Goal: Task Accomplishment & Management: Manage account settings

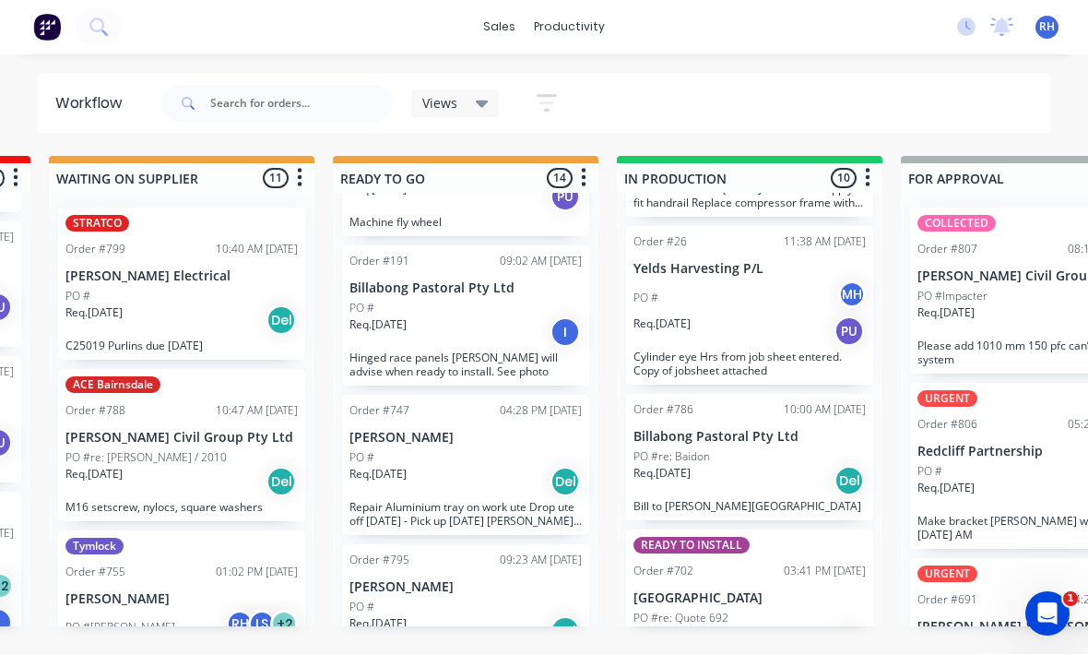
scroll to position [33, 558]
click at [497, 501] on p "Repair Aluminium tray on work ute Drop ute off [DATE] - Pick up [DATE] [PERSON_…" at bounding box center [466, 515] width 232 height 28
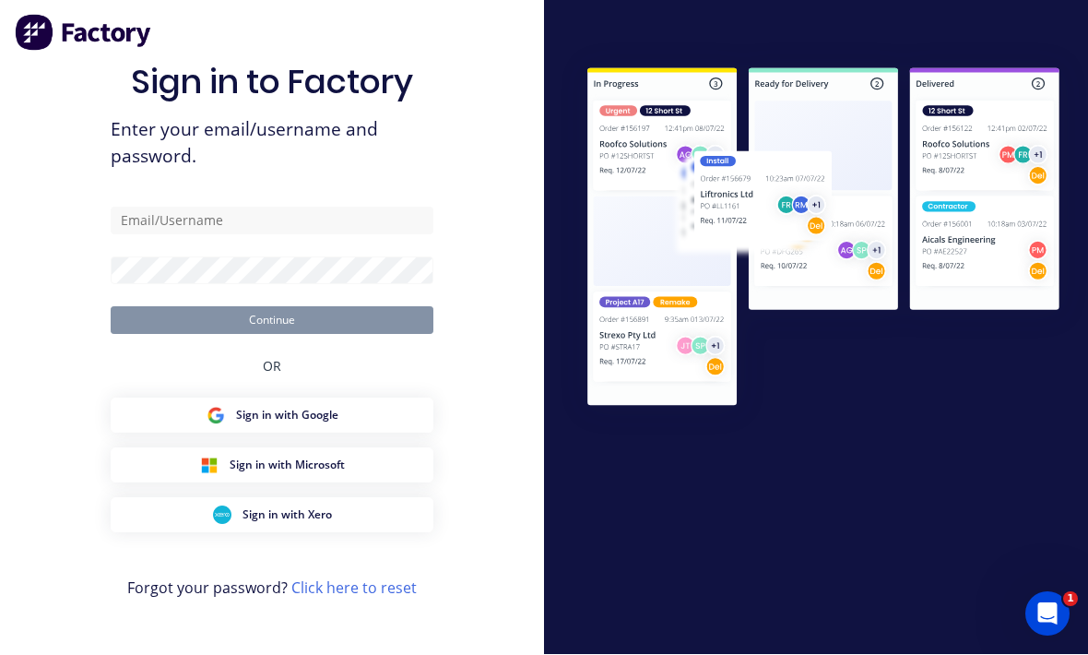
scroll to position [34, 0]
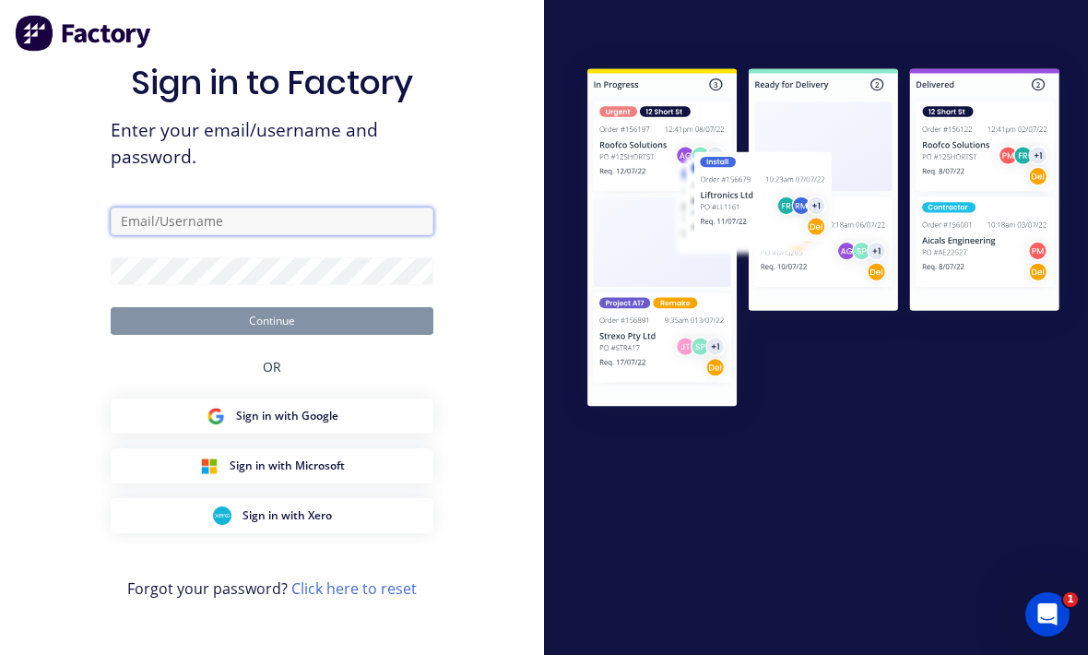
click at [374, 212] on input "text" at bounding box center [272, 222] width 323 height 28
type input "[EMAIL_ADDRESS][DOMAIN_NAME]"
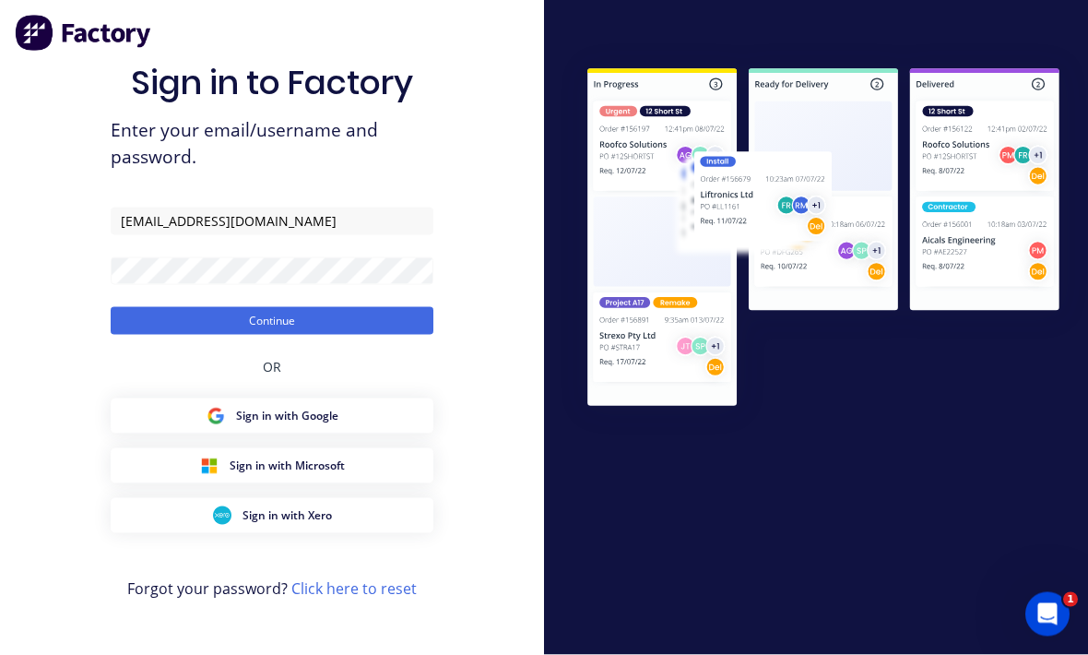
click at [272, 315] on button "Continue" at bounding box center [272, 321] width 323 height 28
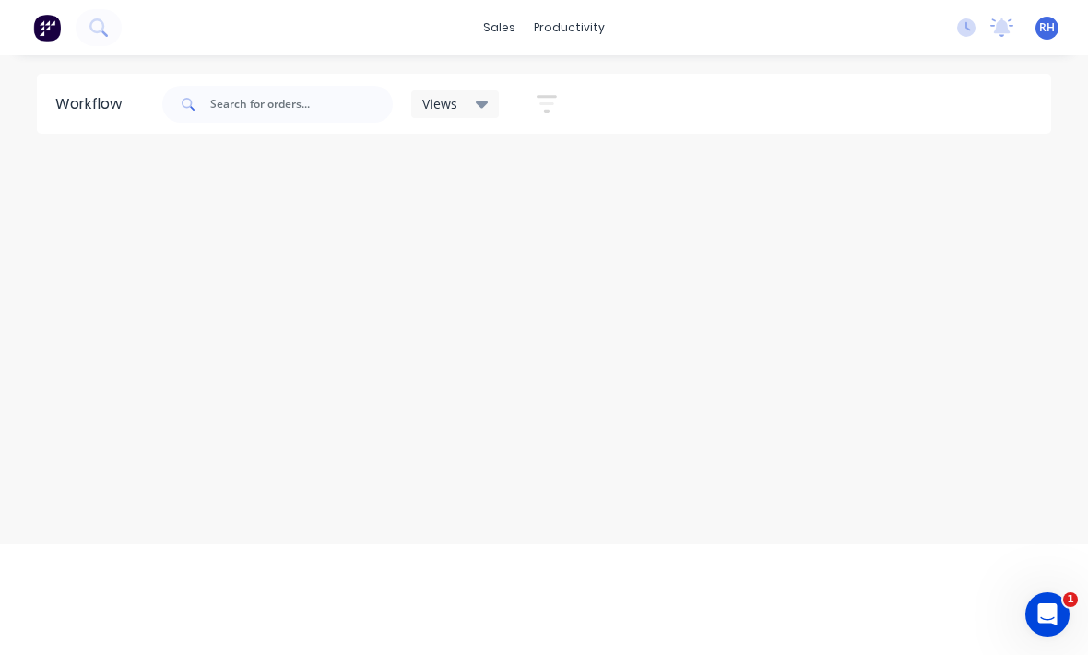
scroll to position [24, 0]
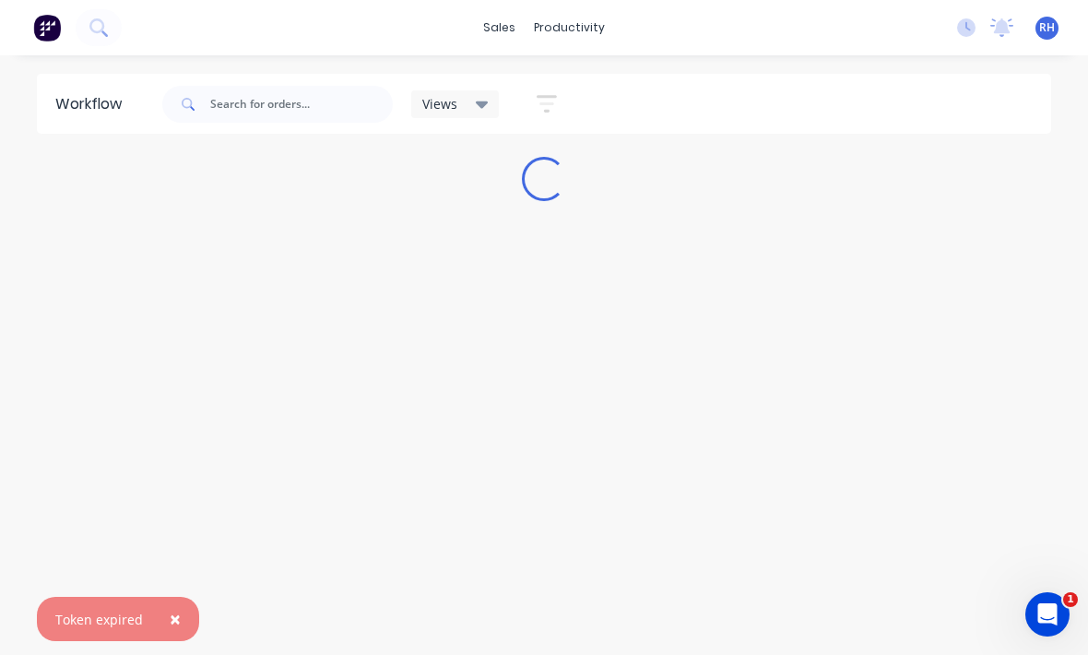
click at [170, 616] on span "×" at bounding box center [175, 619] width 11 height 26
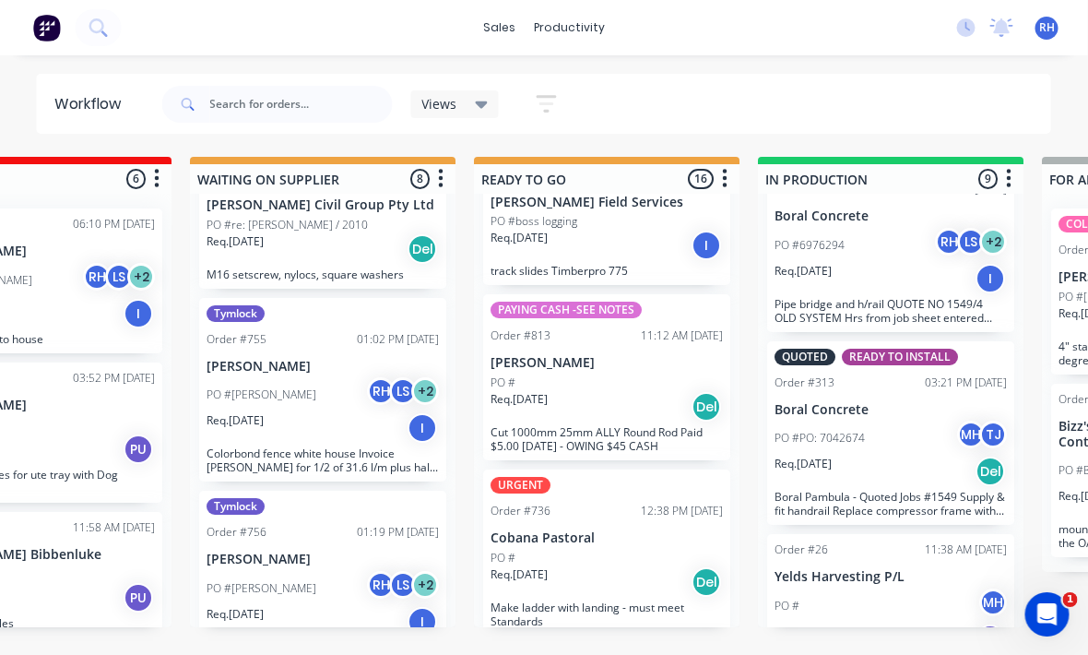
scroll to position [0, 0]
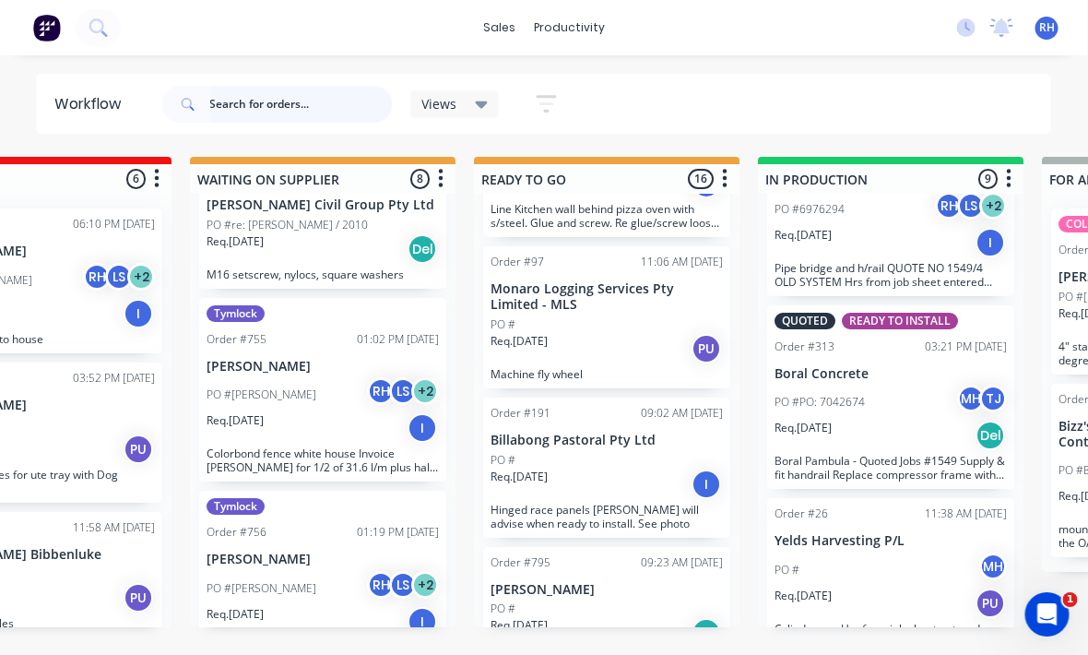
click at [301, 105] on input "text" at bounding box center [301, 104] width 183 height 37
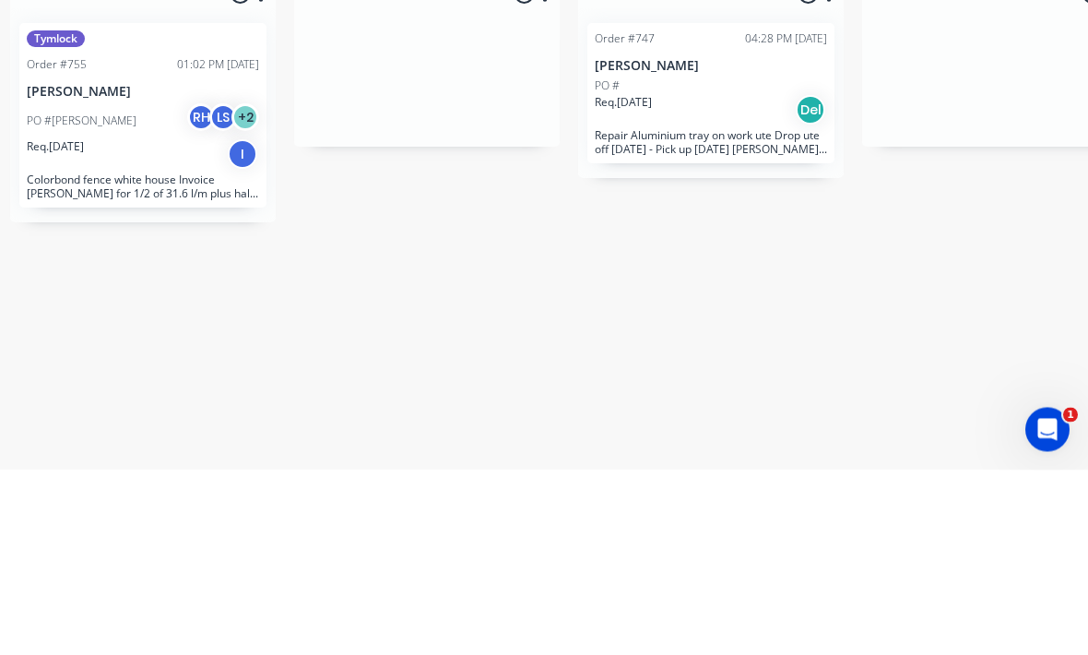
type input "[PERSON_NAME]"
click at [744, 279] on div "Req. [DATE] Del" at bounding box center [711, 294] width 232 height 31
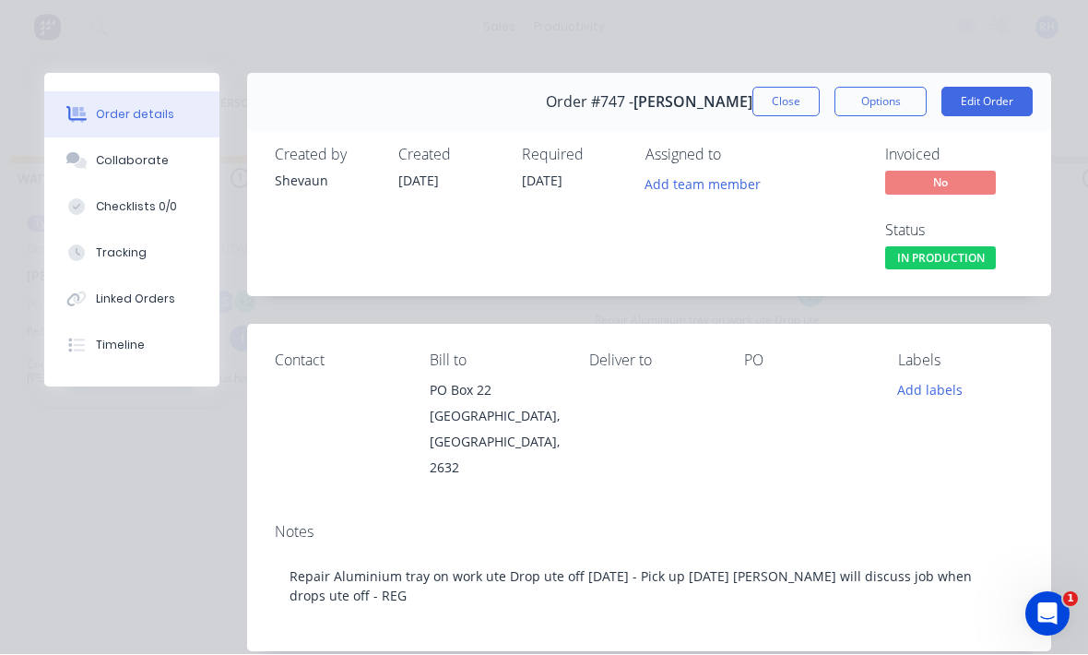
click at [103, 257] on div "Tracking" at bounding box center [121, 253] width 51 height 17
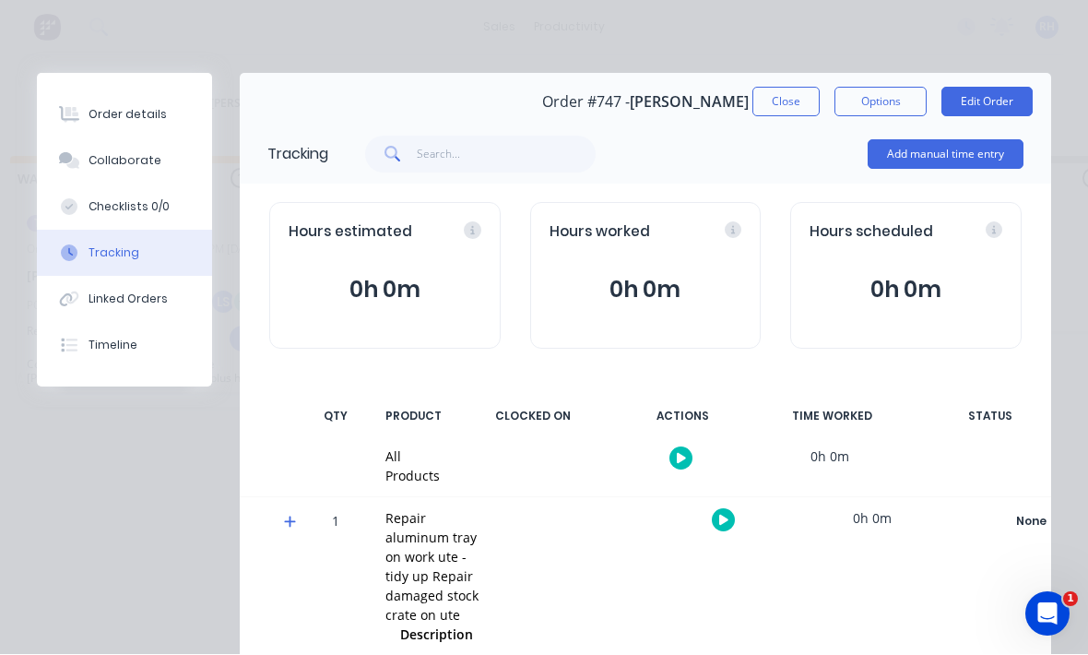
click at [972, 161] on button "Add manual time entry" at bounding box center [946, 155] width 156 height 30
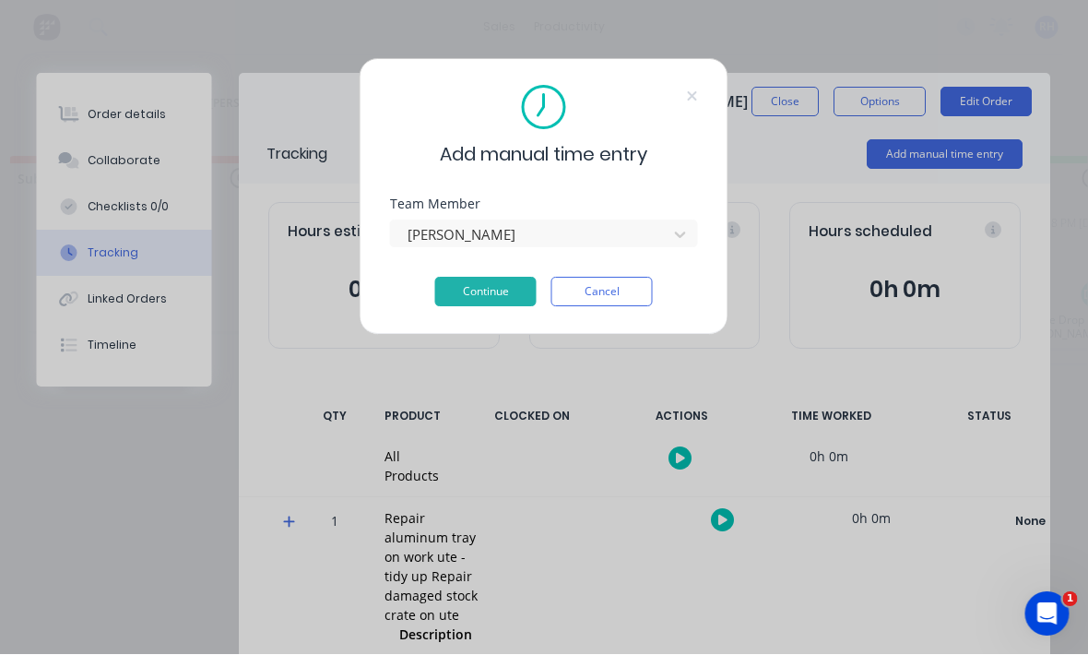
click at [506, 296] on button "Continue" at bounding box center [485, 293] width 101 height 30
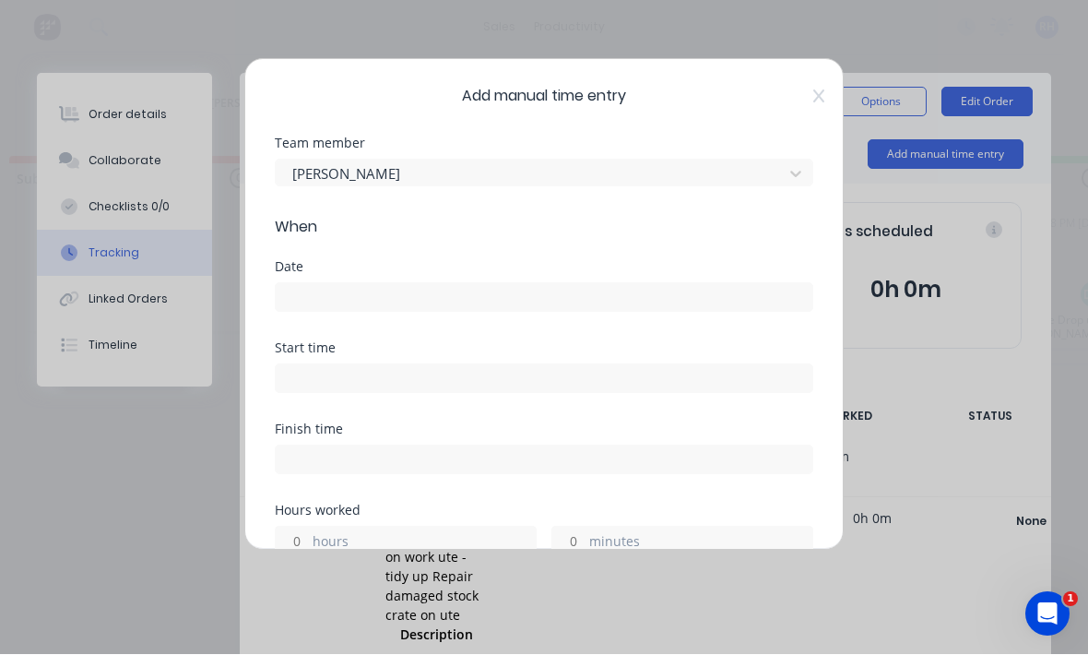
click at [622, 290] on input at bounding box center [544, 298] width 537 height 28
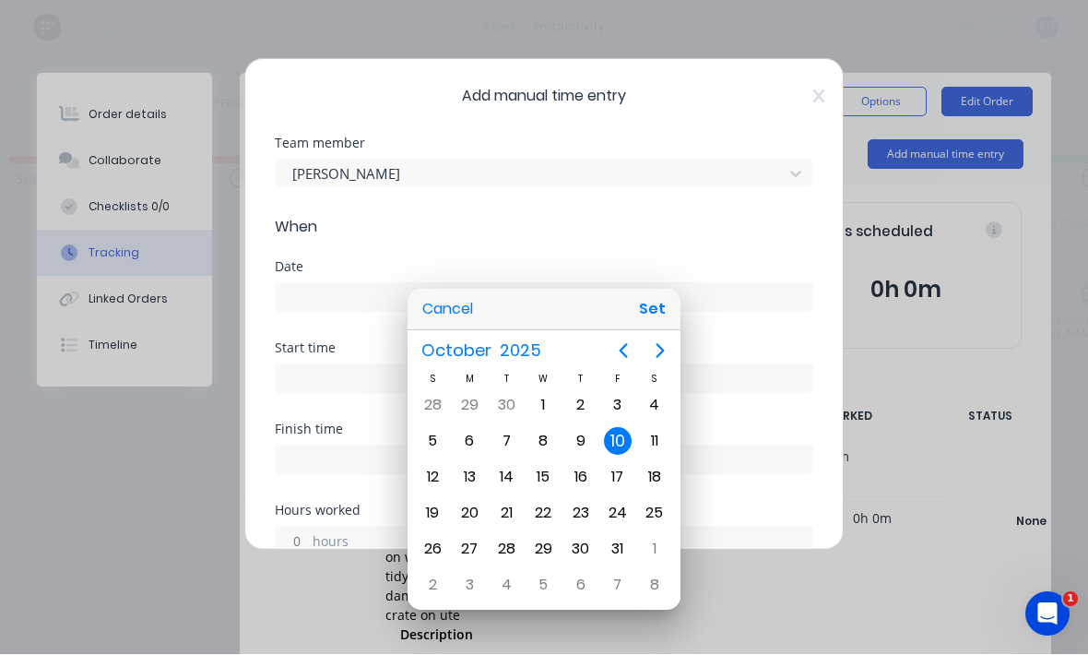
click at [667, 304] on button "Set" at bounding box center [653, 309] width 42 height 33
type input "[DATE]"
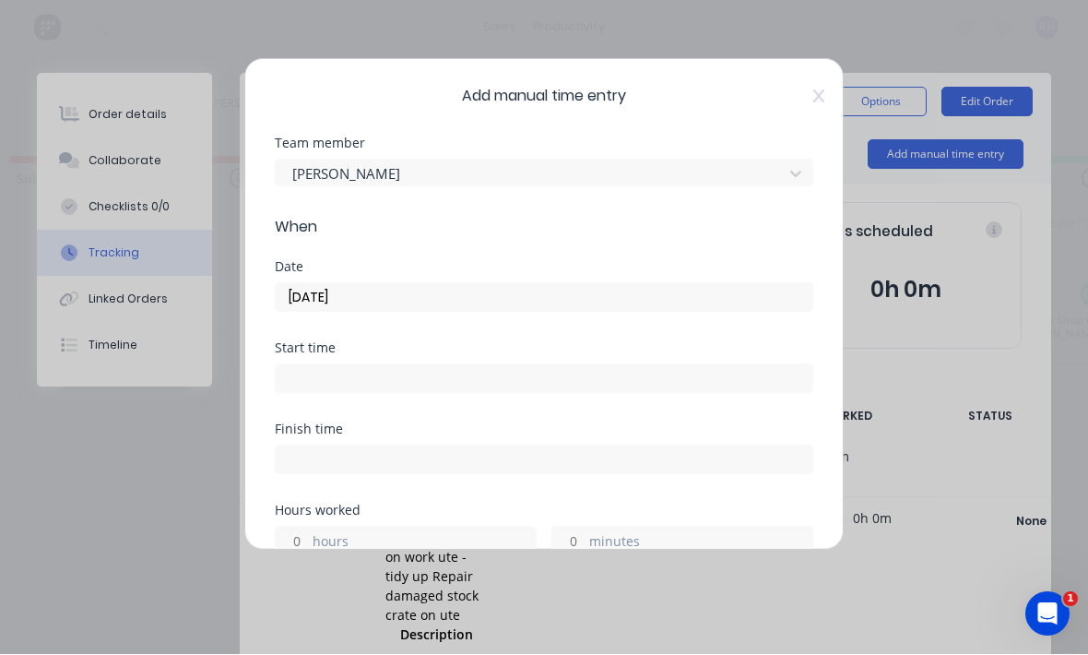
click at [633, 375] on input at bounding box center [544, 379] width 537 height 28
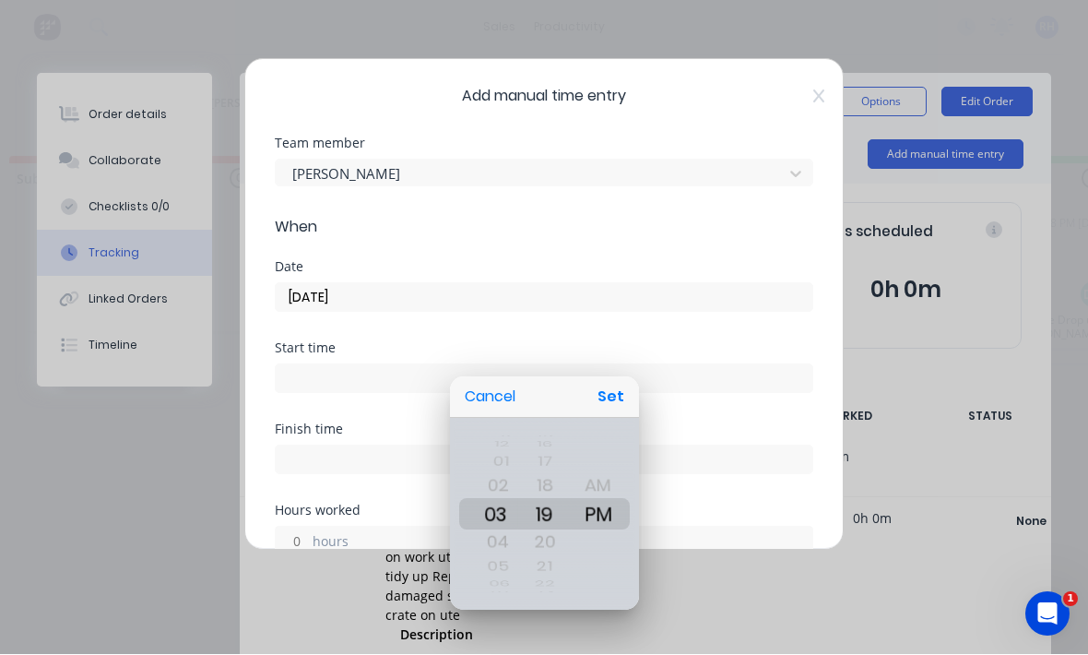
click at [602, 390] on button "Set" at bounding box center [611, 397] width 42 height 33
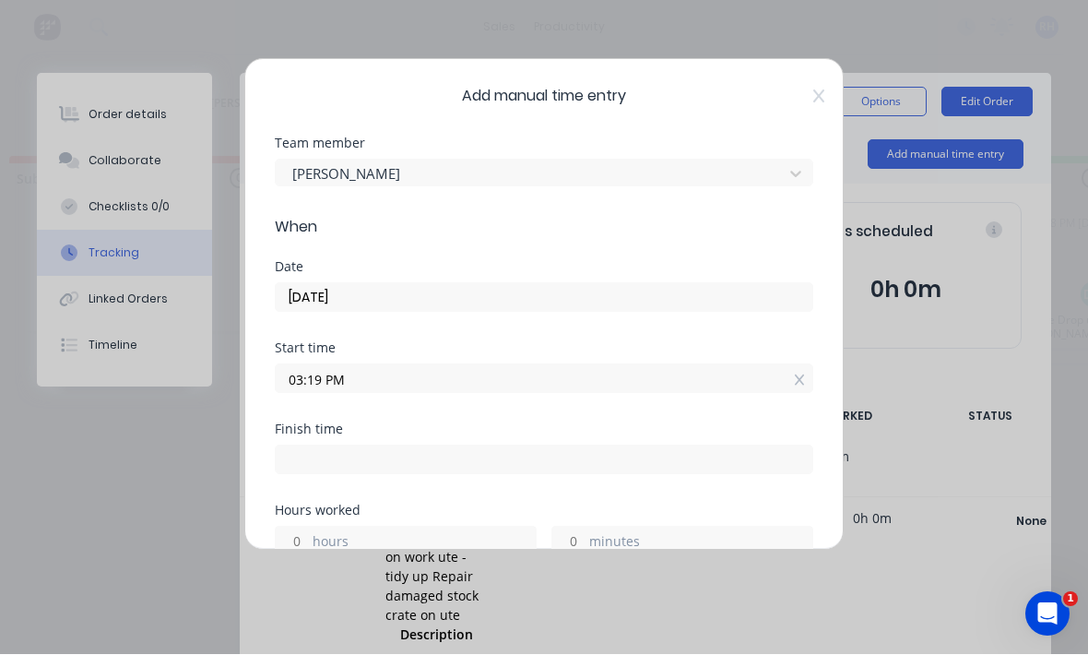
click at [596, 382] on input "03:19 PM" at bounding box center [544, 379] width 537 height 28
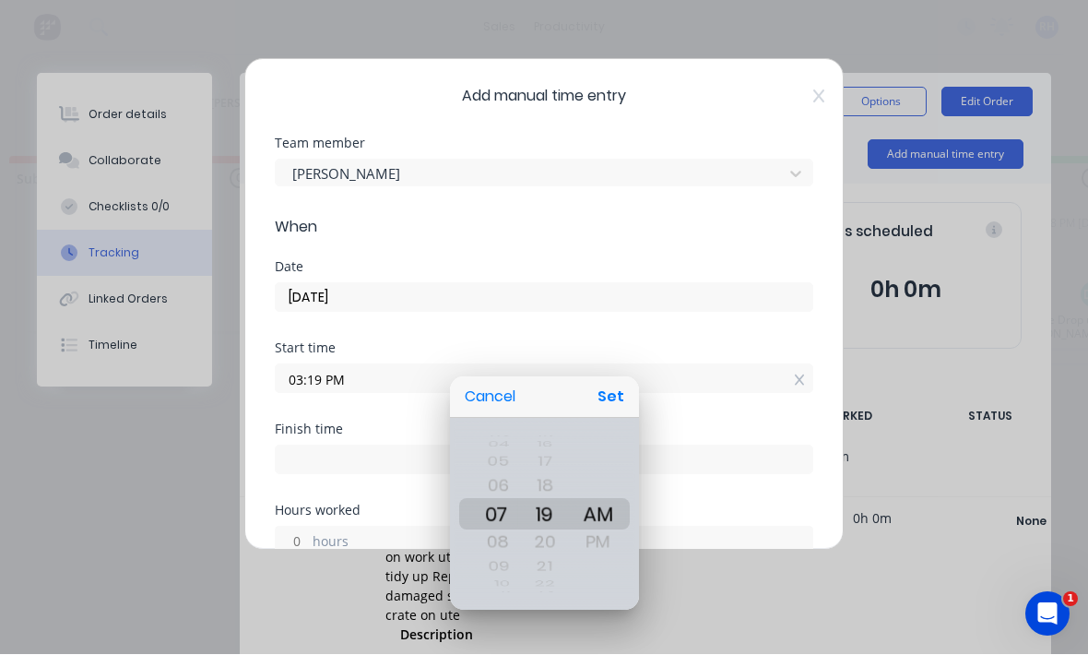
click at [606, 399] on button "Set" at bounding box center [611, 397] width 42 height 33
type input "07:19 AM"
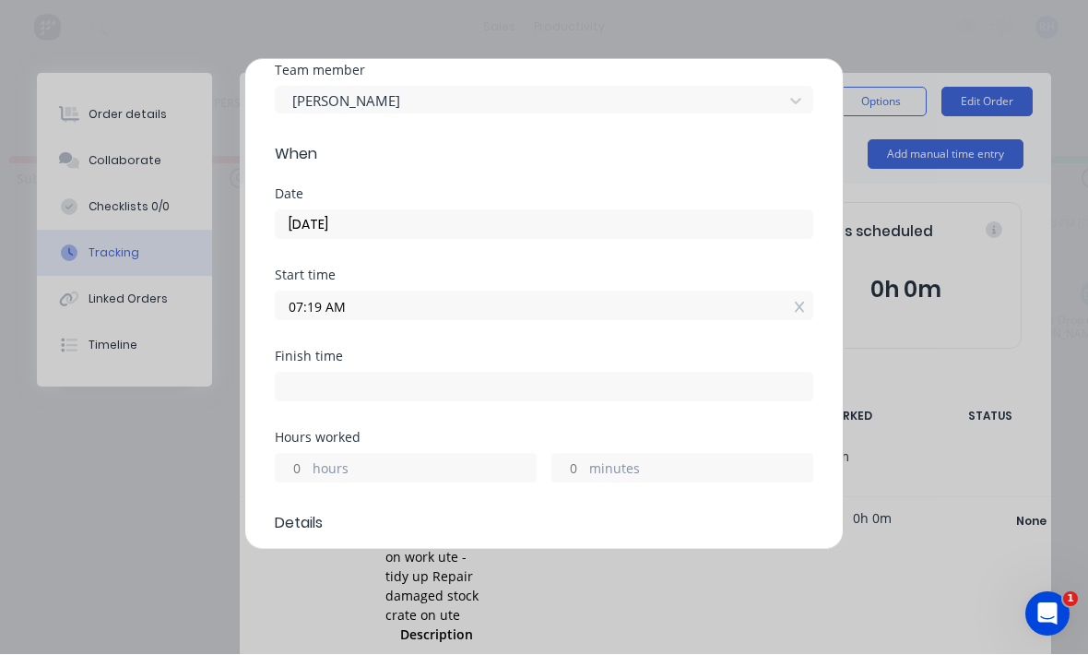
click at [475, 461] on label "hours" at bounding box center [424, 470] width 223 height 23
click at [308, 461] on input "hours" at bounding box center [292, 469] width 32 height 28
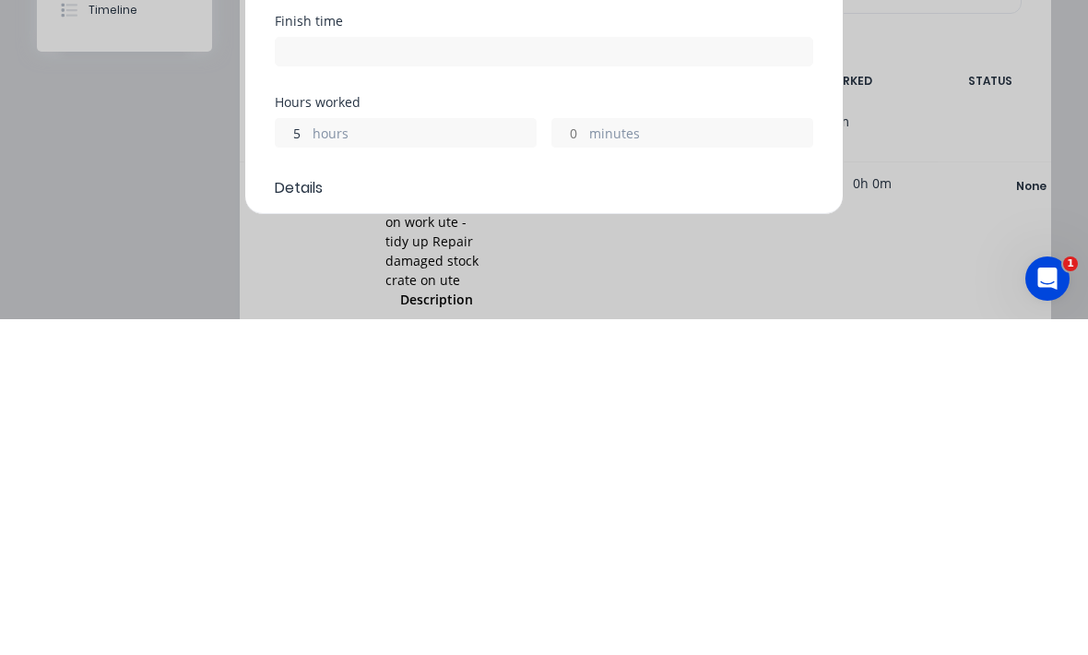
type input "5"
click at [544, 513] on span "Details" at bounding box center [544, 524] width 539 height 22
type input "12:19 PM"
type input "4"
type input "59"
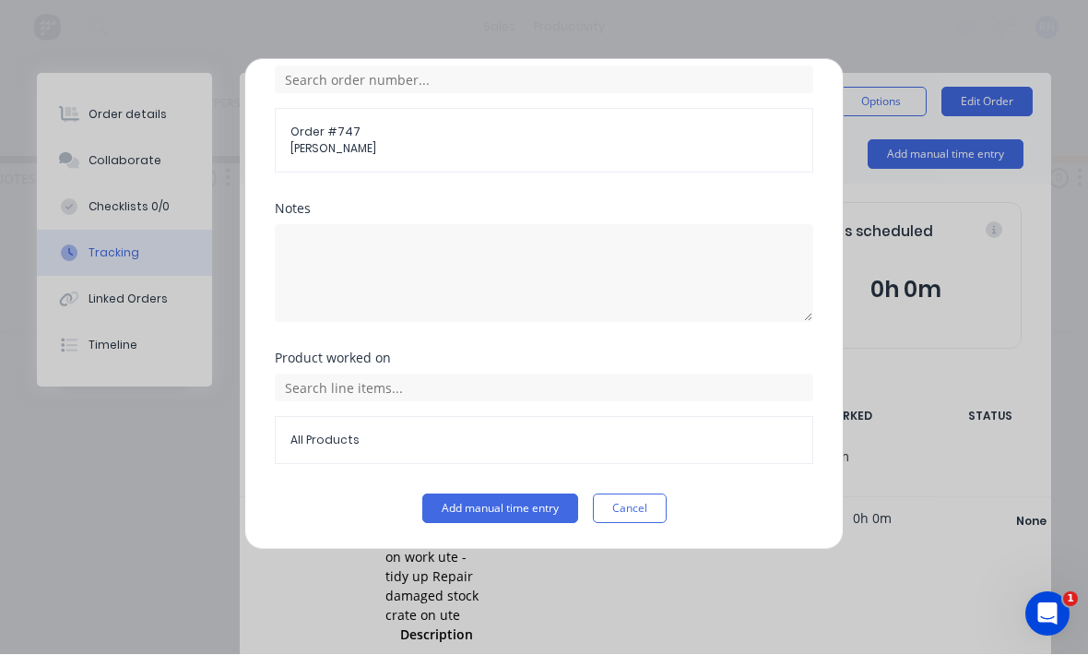
scroll to position [755, 0]
click at [540, 503] on button "Add manual time entry" at bounding box center [500, 509] width 156 height 30
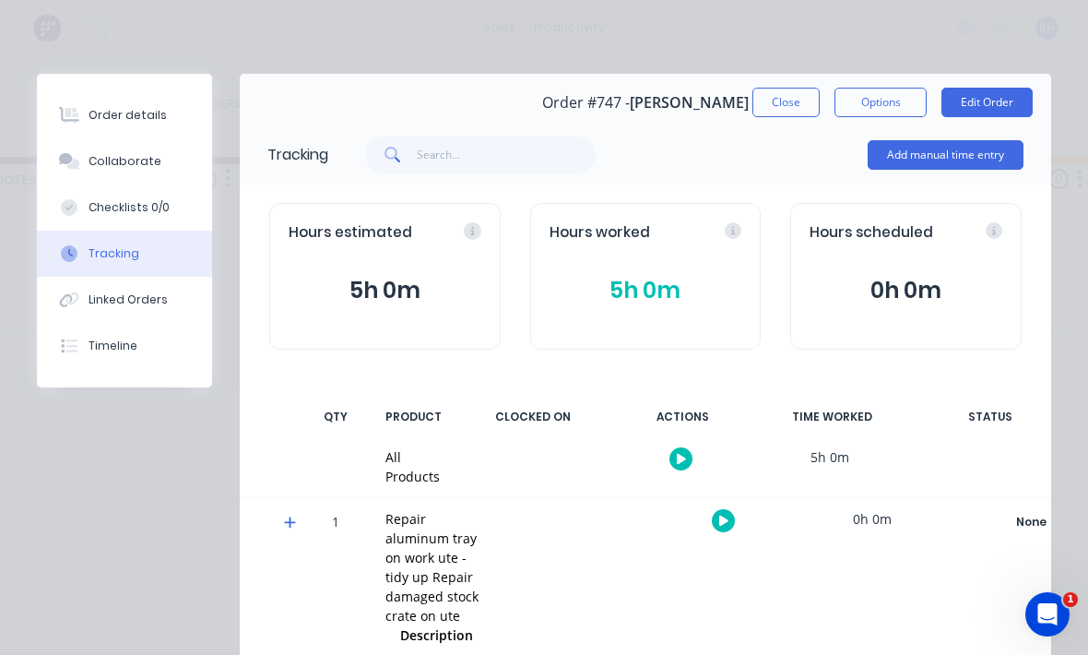
scroll to position [0, 0]
click at [139, 115] on div "Order details" at bounding box center [128, 115] width 78 height 17
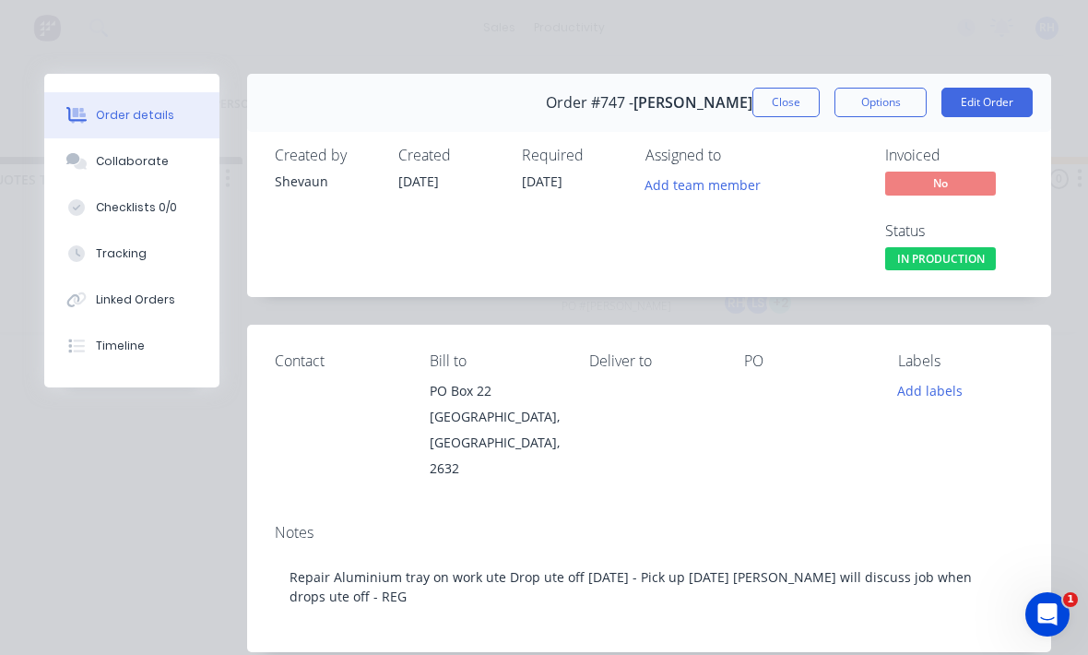
click at [998, 101] on button "Edit Order" at bounding box center [987, 103] width 91 height 30
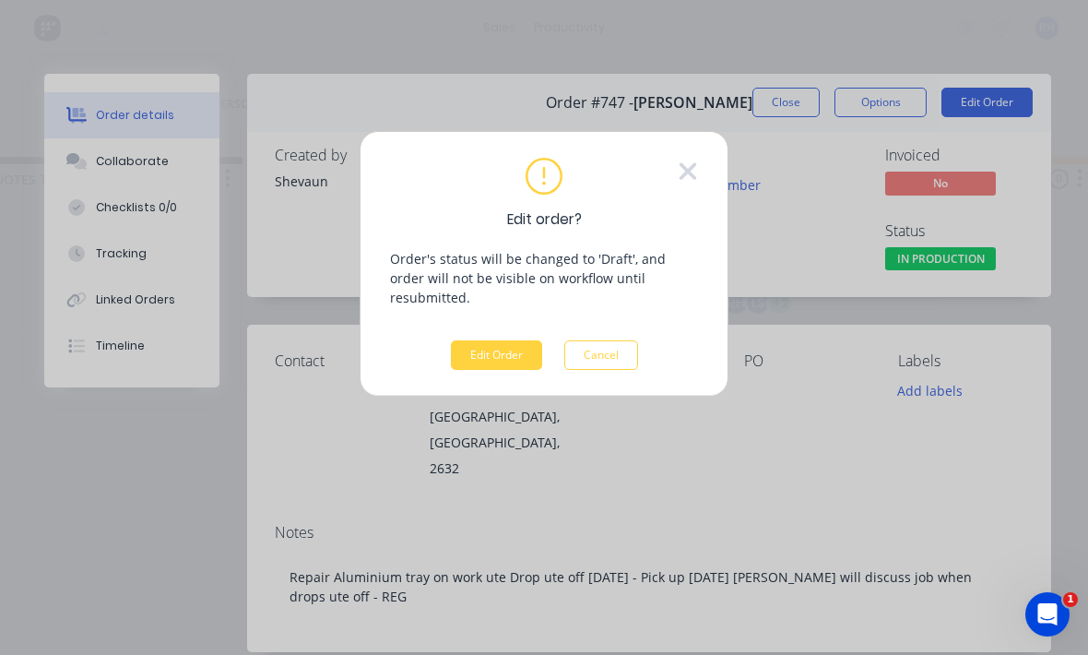
click at [519, 340] on button "Edit Order" at bounding box center [496, 355] width 91 height 30
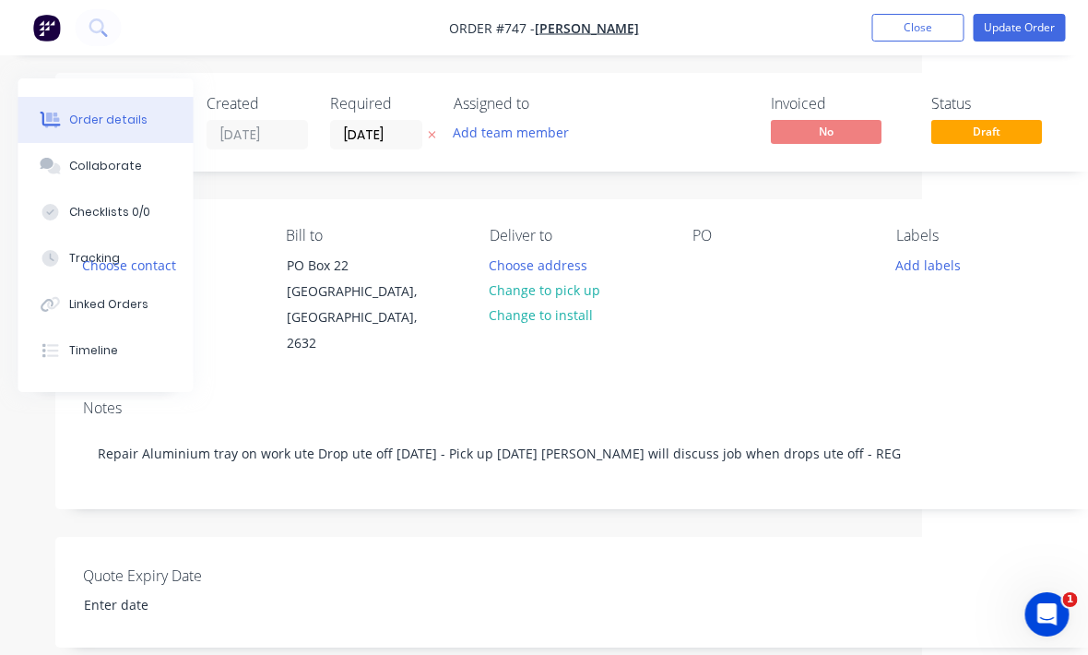
scroll to position [6, 194]
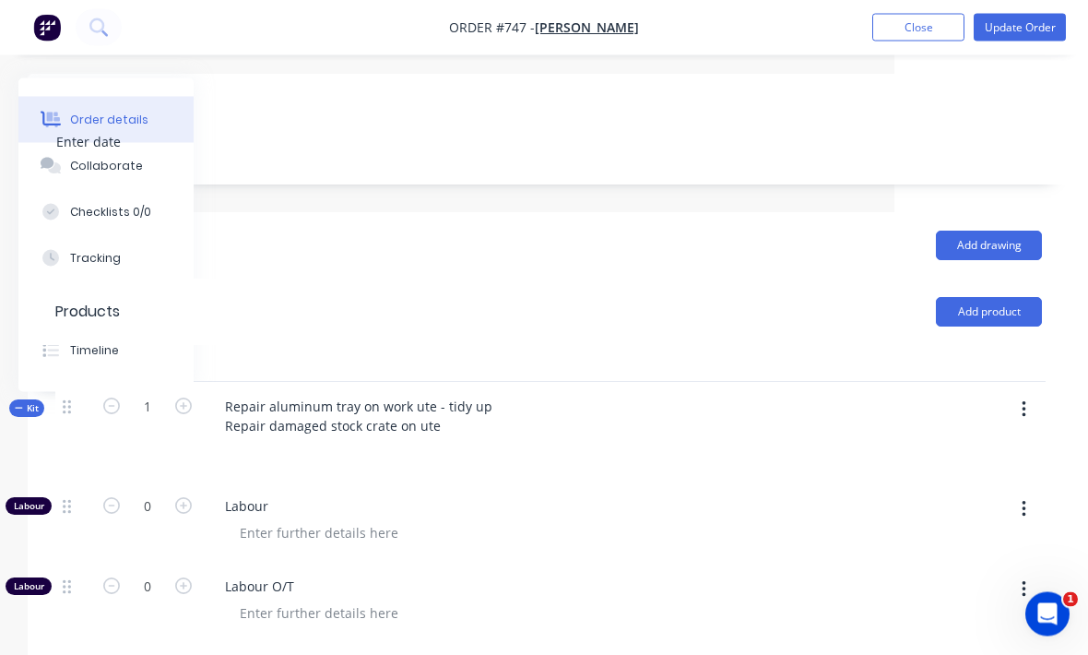
click at [1029, 394] on button "button" at bounding box center [1024, 410] width 43 height 33
click at [993, 445] on div "Add product to kit" at bounding box center [958, 458] width 142 height 27
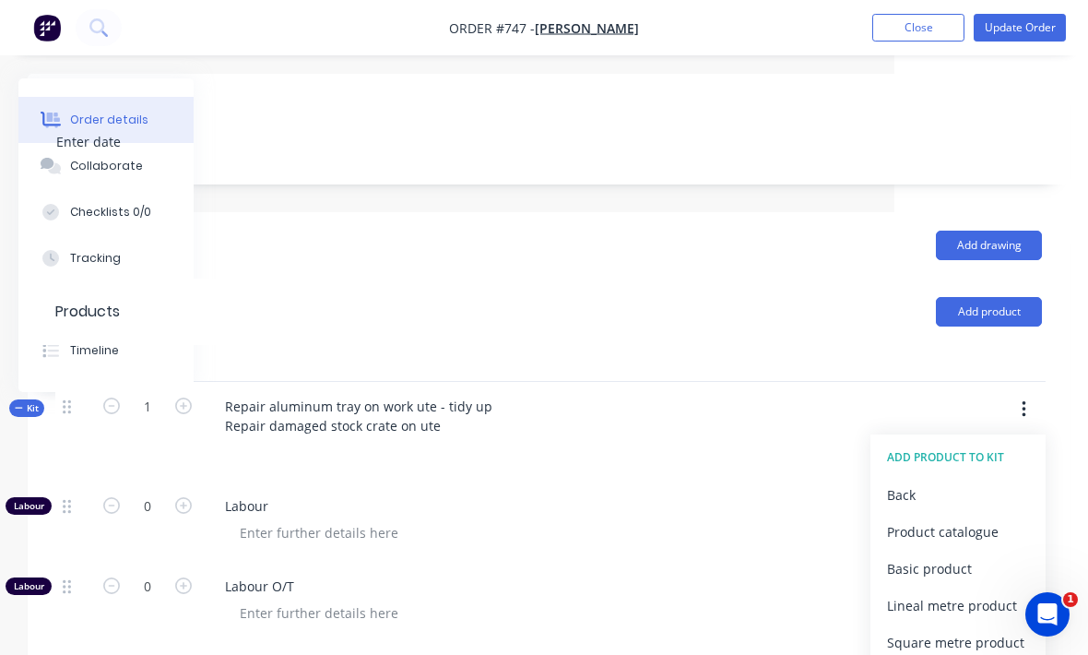
scroll to position [471, 194]
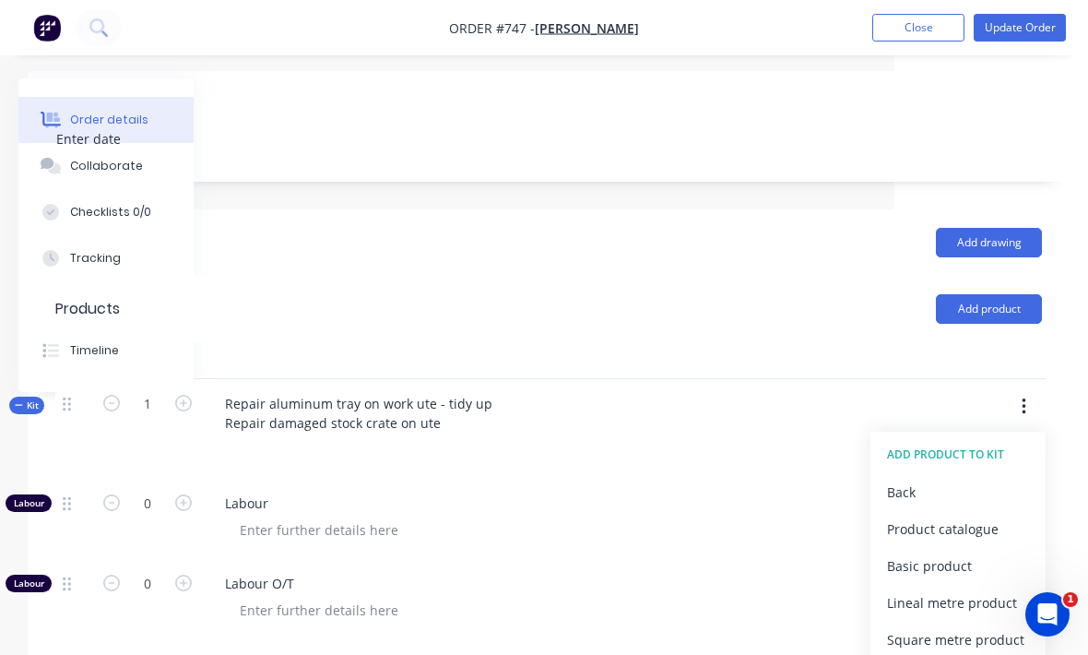
click at [985, 516] on div "Product catalogue" at bounding box center [958, 529] width 142 height 27
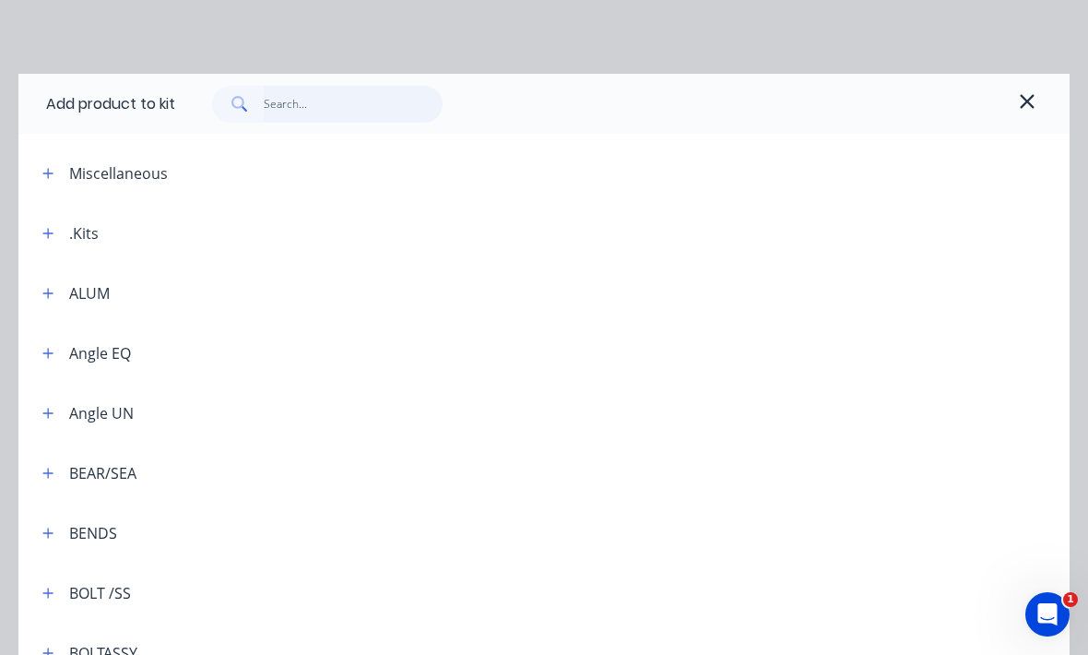
click at [343, 109] on input "text" at bounding box center [354, 104] width 180 height 37
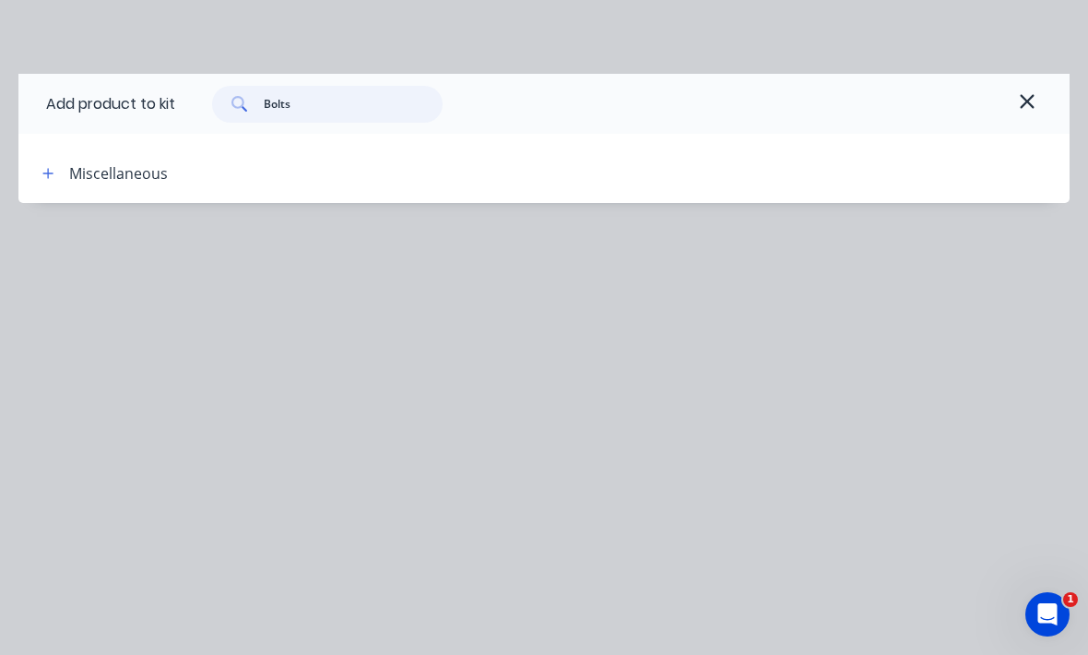
type input "Bolt"
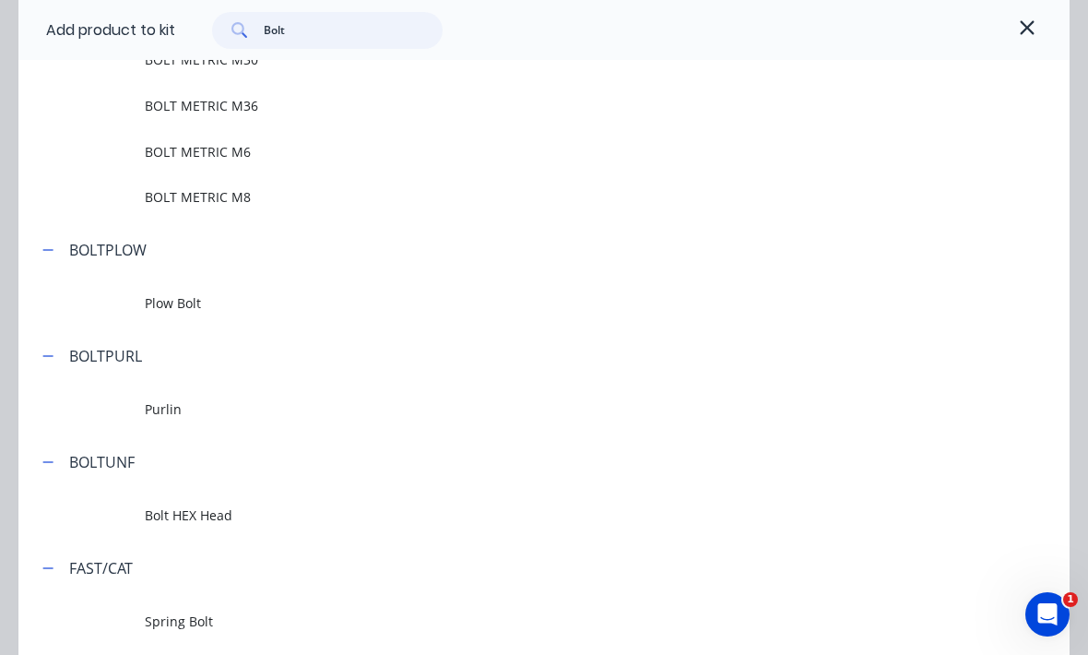
scroll to position [1226, 0]
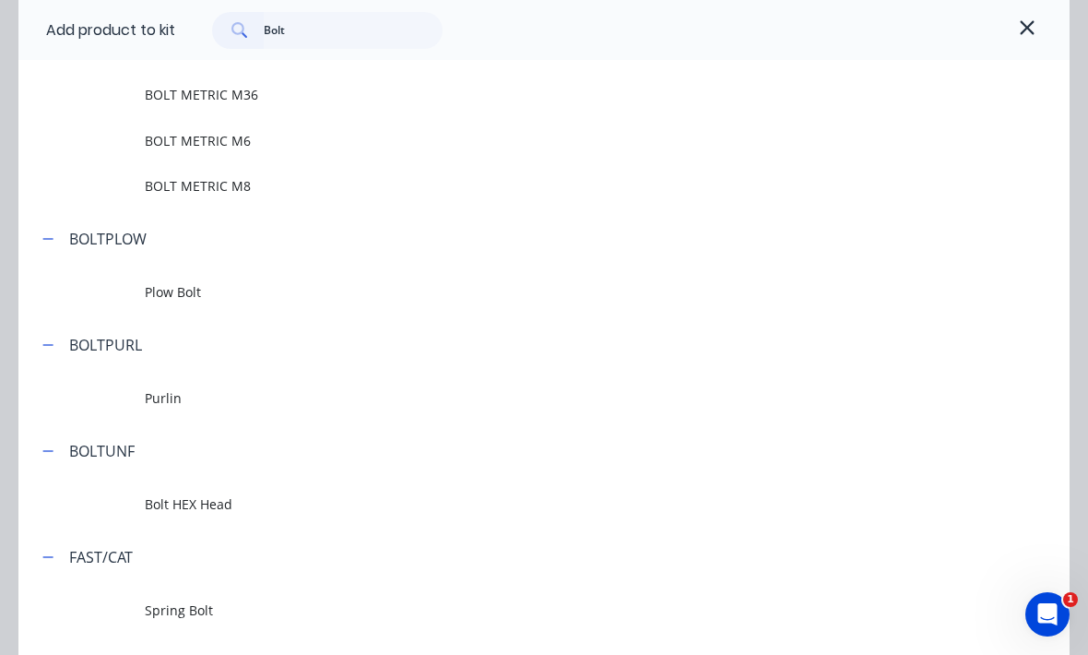
click at [167, 194] on span "BOLT METRIC M8" at bounding box center [515, 185] width 741 height 19
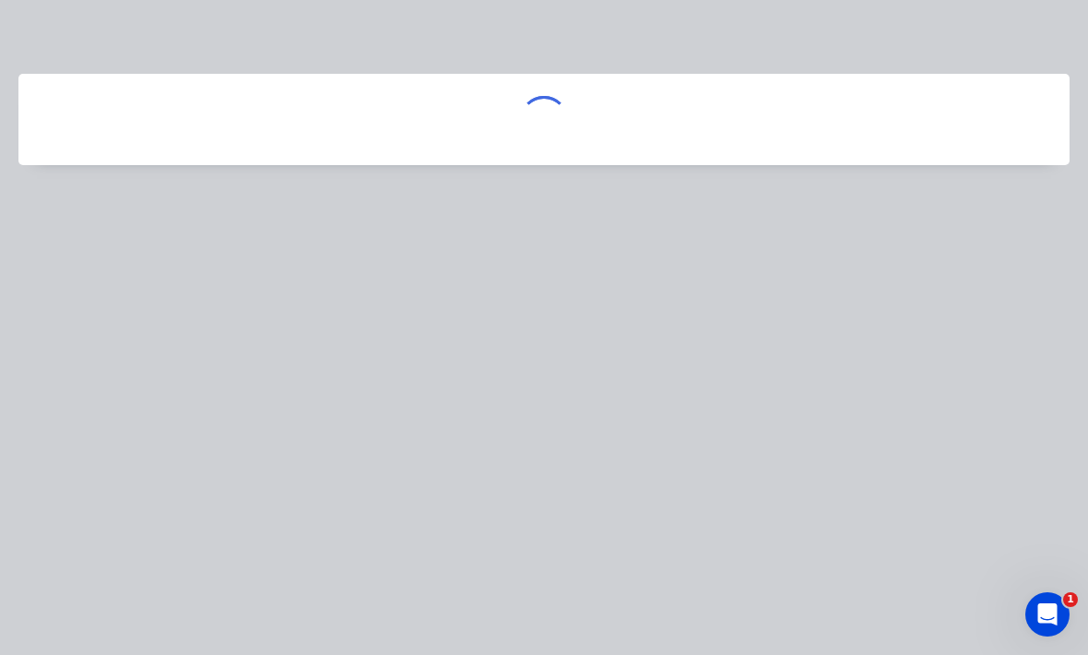
scroll to position [0, 0]
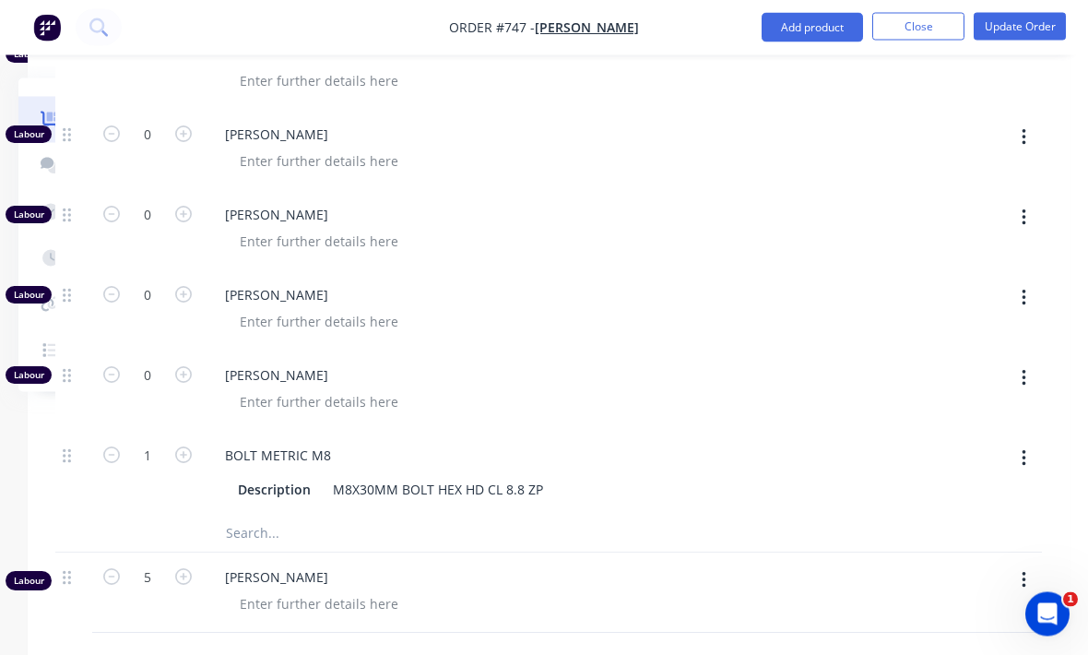
click at [194, 445] on button "button" at bounding box center [184, 454] width 24 height 19
type input "2"
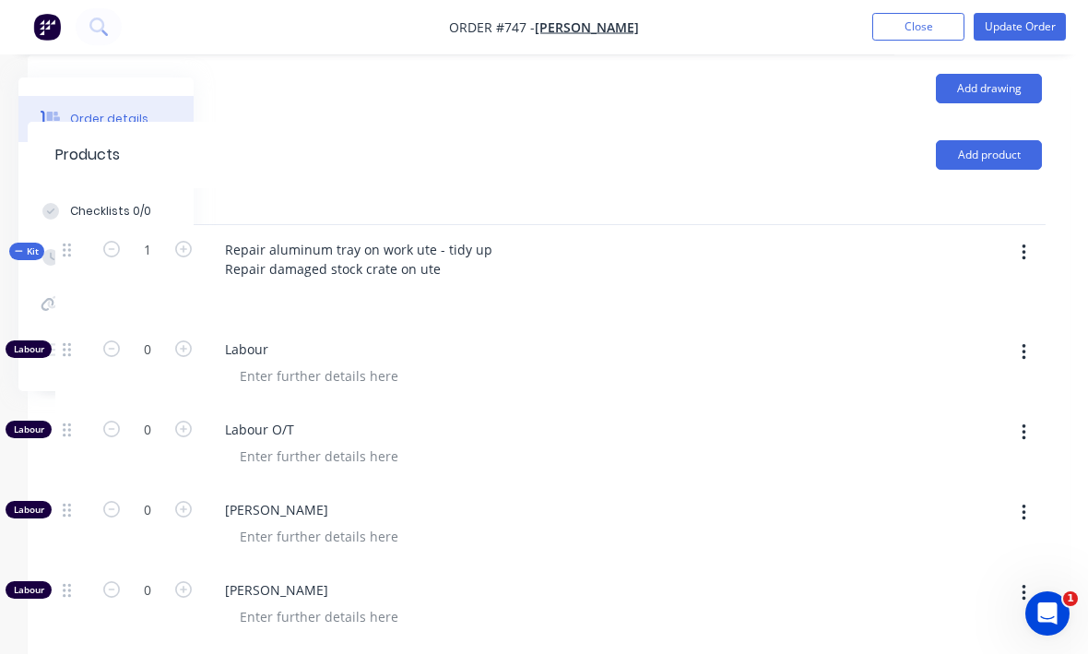
scroll to position [608, 194]
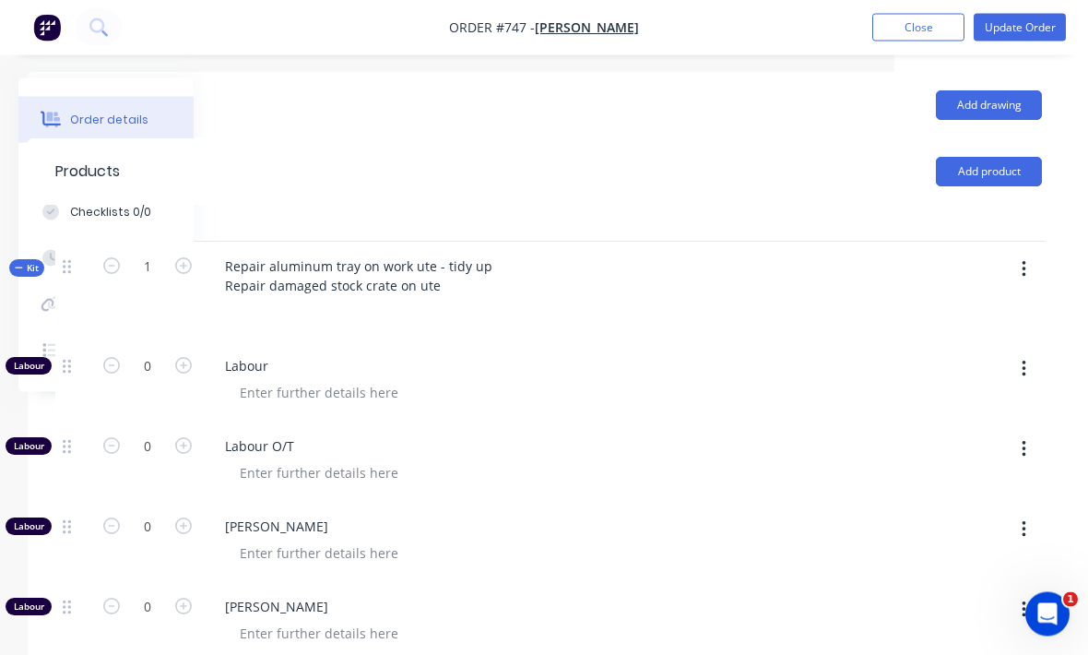
click at [1020, 254] on button "button" at bounding box center [1024, 270] width 43 height 33
click at [995, 304] on div "Add product to kit" at bounding box center [958, 317] width 142 height 27
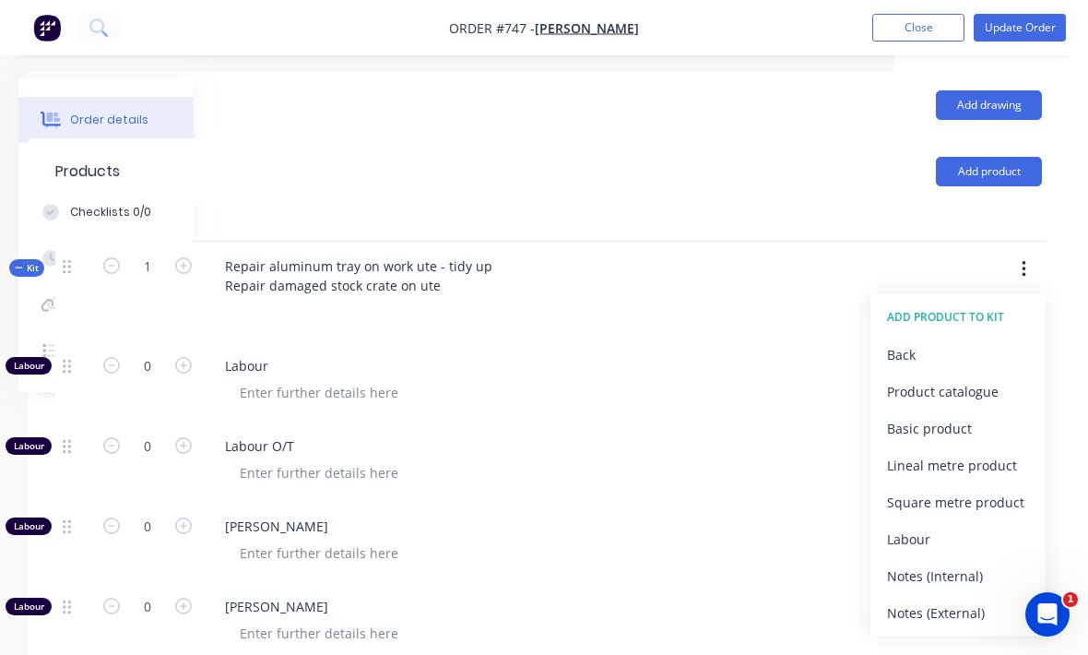
click at [973, 378] on div "Product catalogue" at bounding box center [958, 391] width 142 height 27
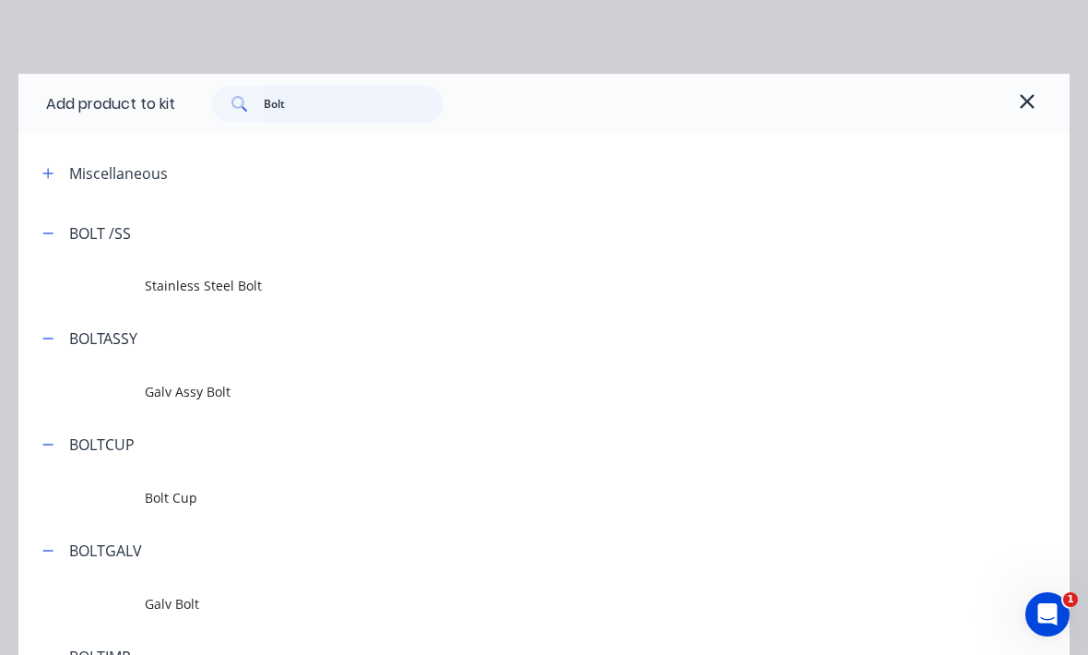
click at [321, 101] on input "Bolt" at bounding box center [354, 104] width 180 height 37
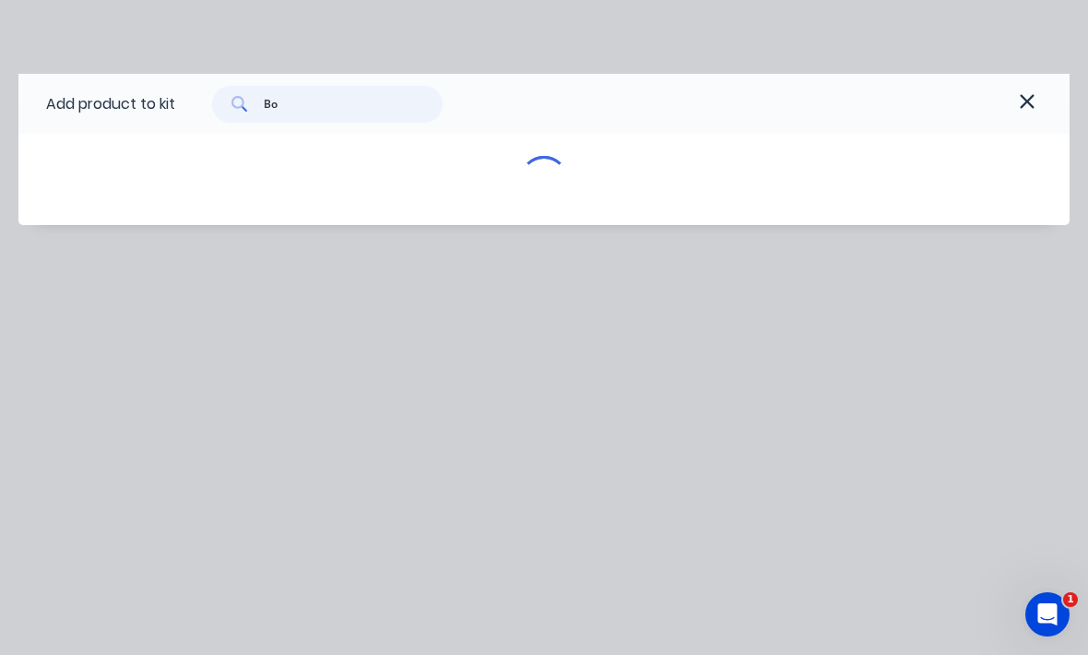
type input "B"
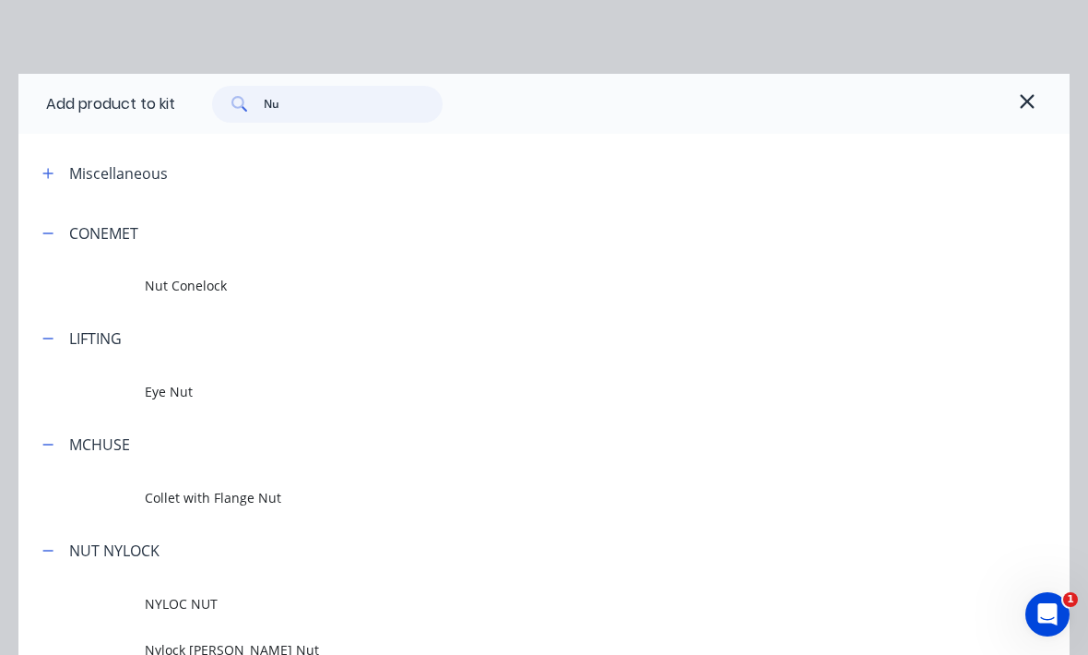
type input "Nut"
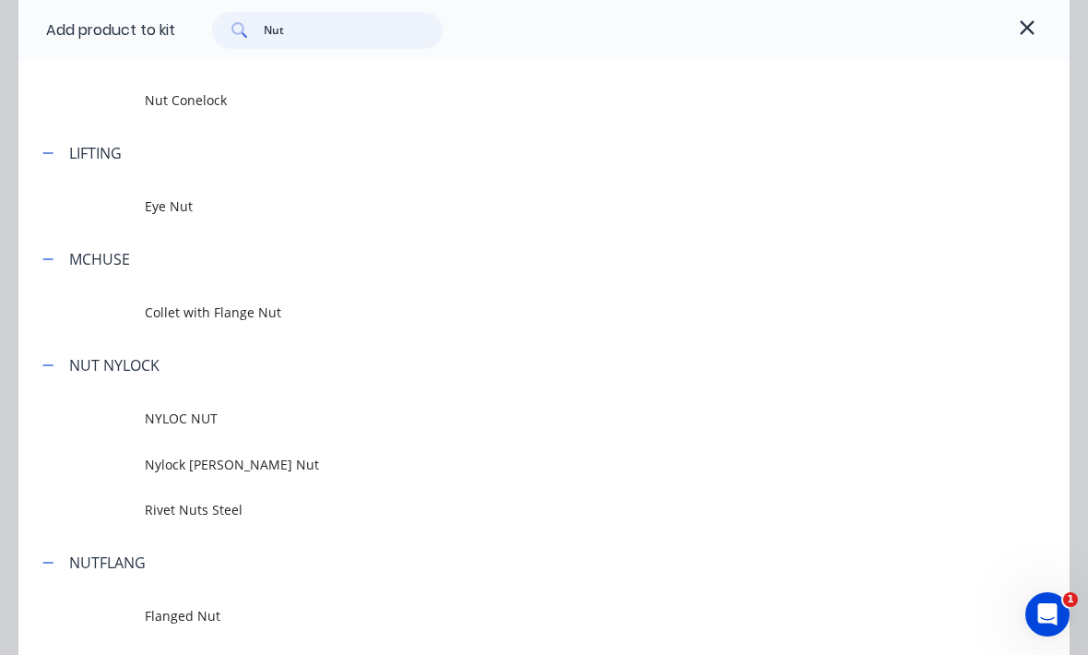
scroll to position [183, 0]
click at [122, 102] on td at bounding box center [81, 103] width 126 height 46
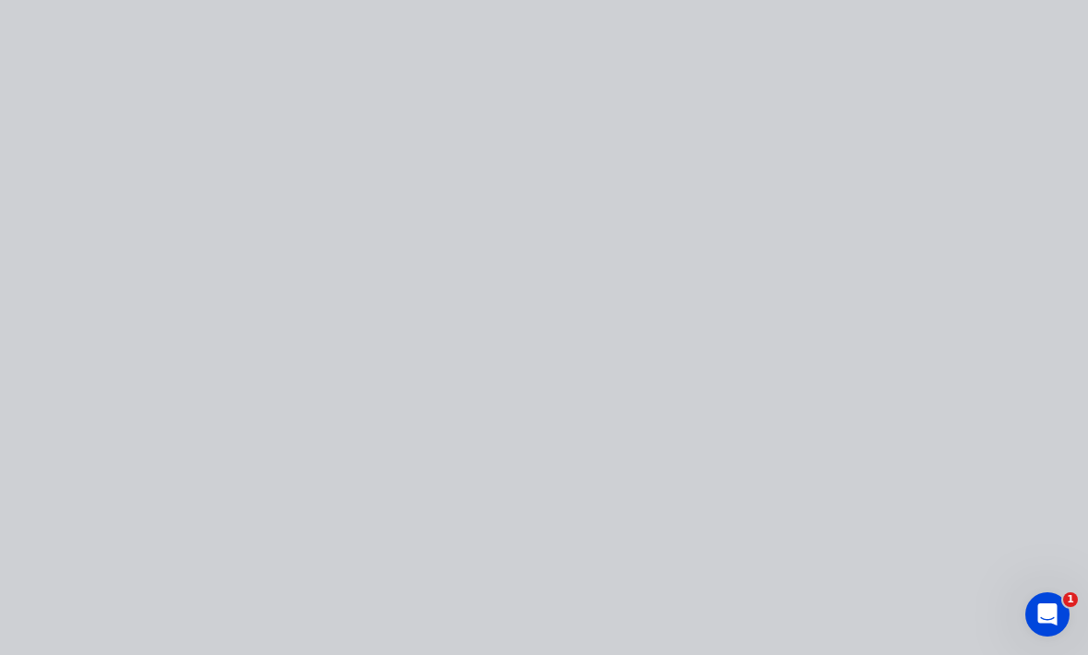
scroll to position [0, 0]
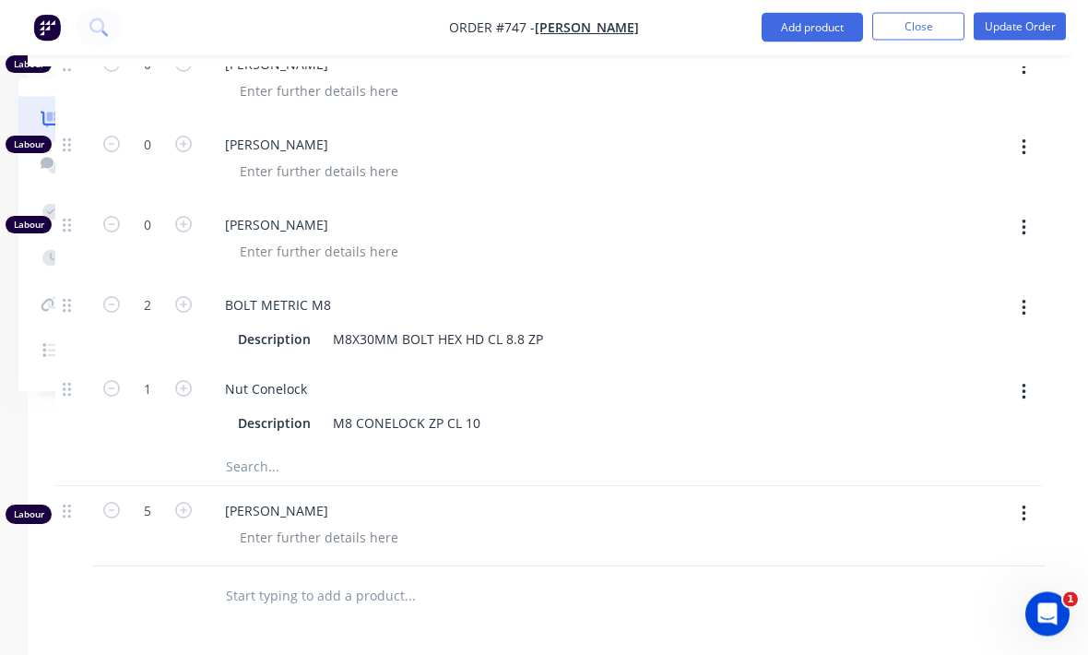
click at [189, 381] on icon "button" at bounding box center [183, 389] width 17 height 17
type input "2"
click at [549, 617] on div "Drawings Add drawing Products Add product Qty Kit 1 Repair aluminum tray on wor…" at bounding box center [549, 228] width 1042 height 1397
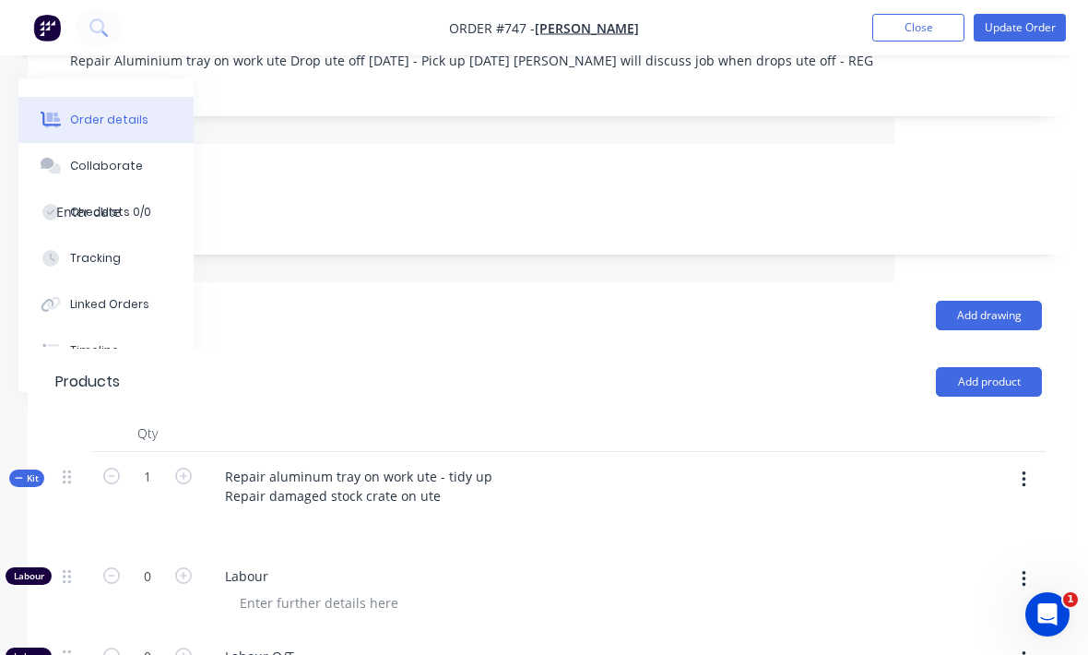
scroll to position [418, 194]
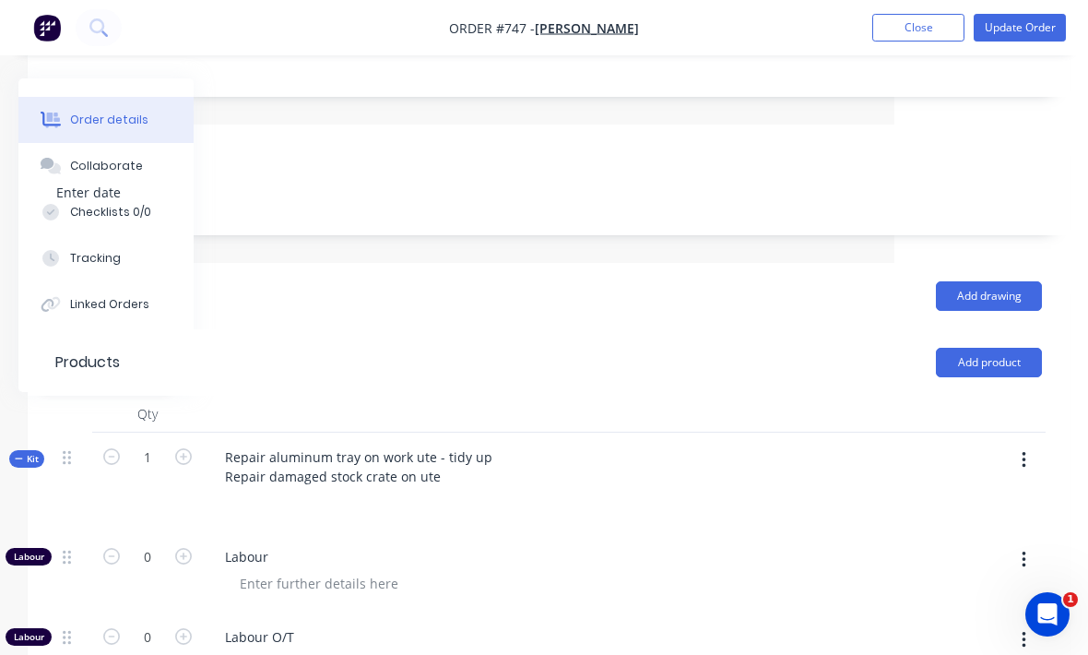
click at [1022, 450] on icon "button" at bounding box center [1024, 460] width 5 height 20
click at [1008, 495] on div "Add product to kit" at bounding box center [958, 508] width 142 height 27
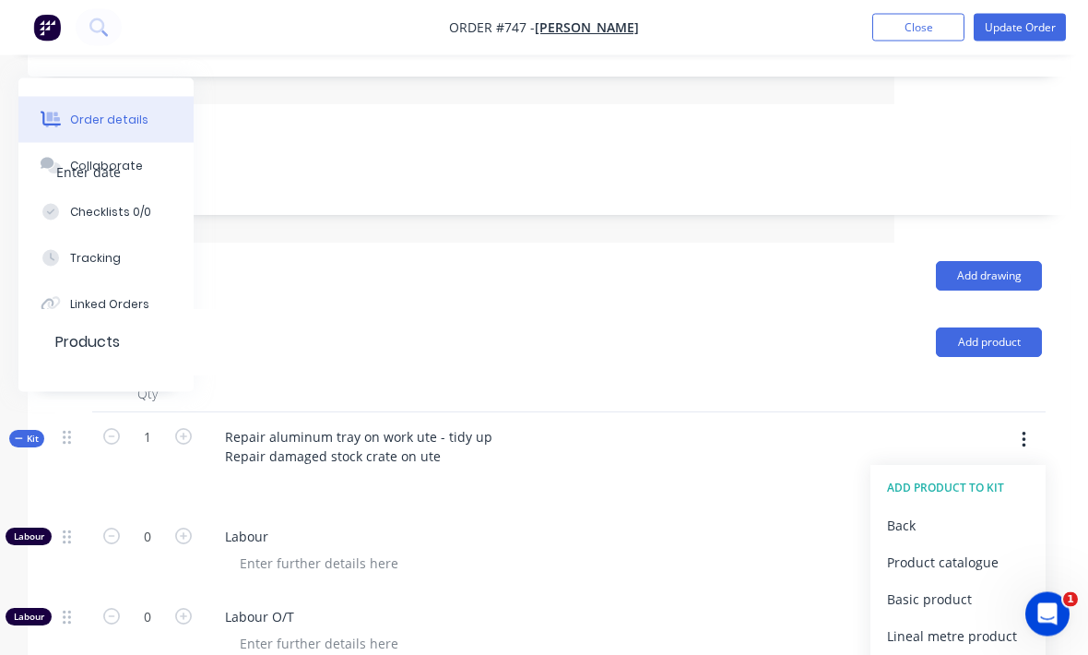
scroll to position [425, 194]
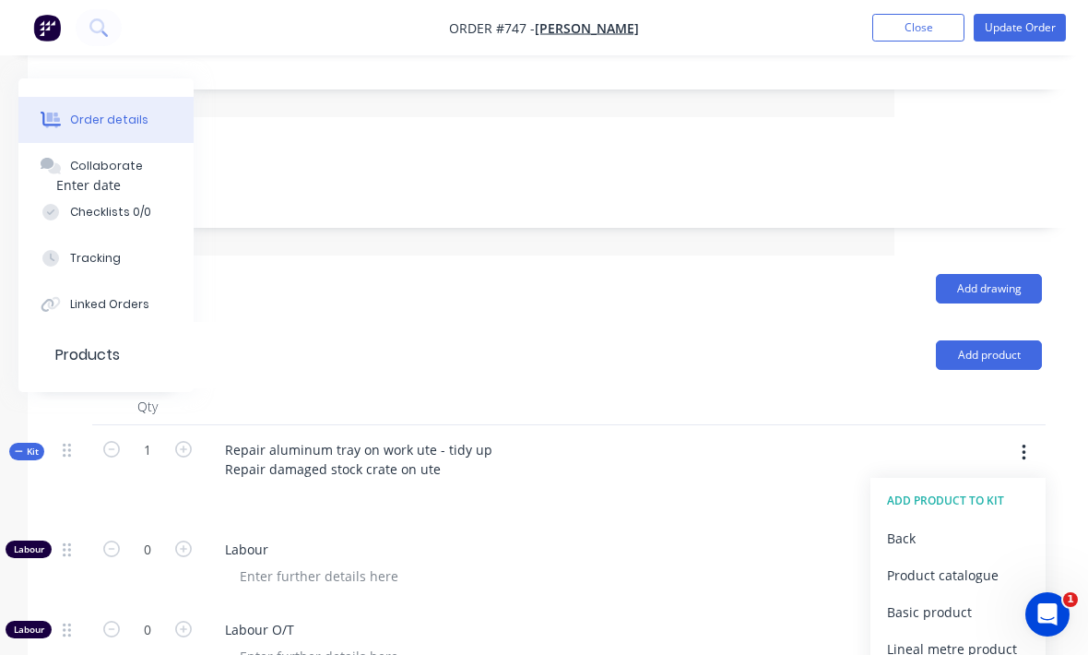
click at [981, 562] on div "Product catalogue" at bounding box center [958, 575] width 142 height 27
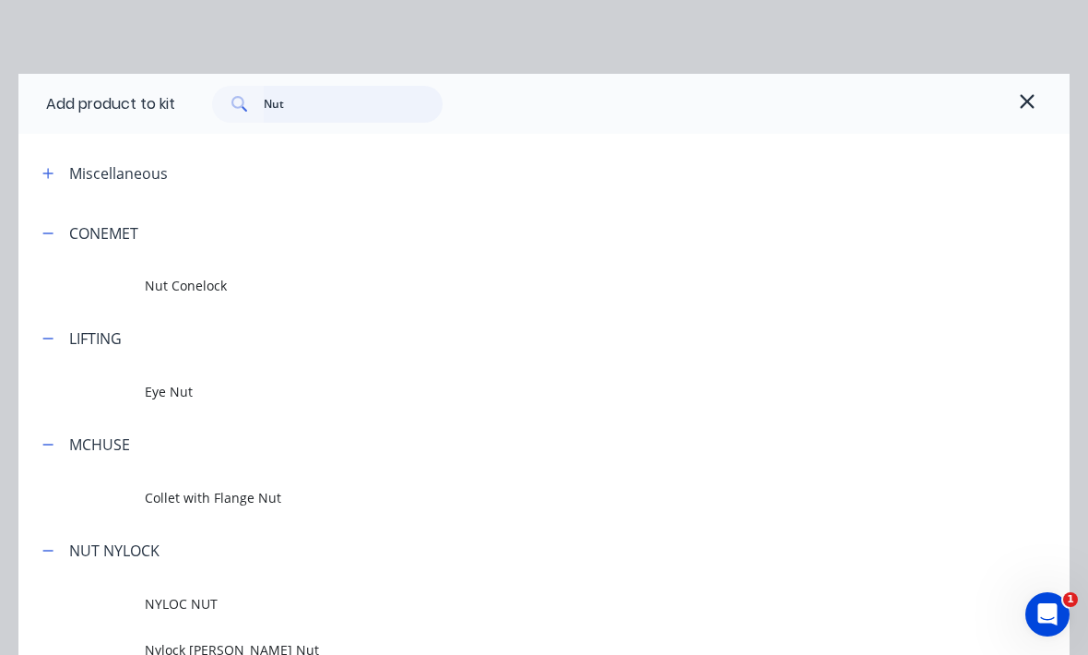
click at [358, 94] on input "Nut" at bounding box center [354, 104] width 180 height 37
click at [357, 119] on input "Nut" at bounding box center [354, 104] width 180 height 37
type input "N"
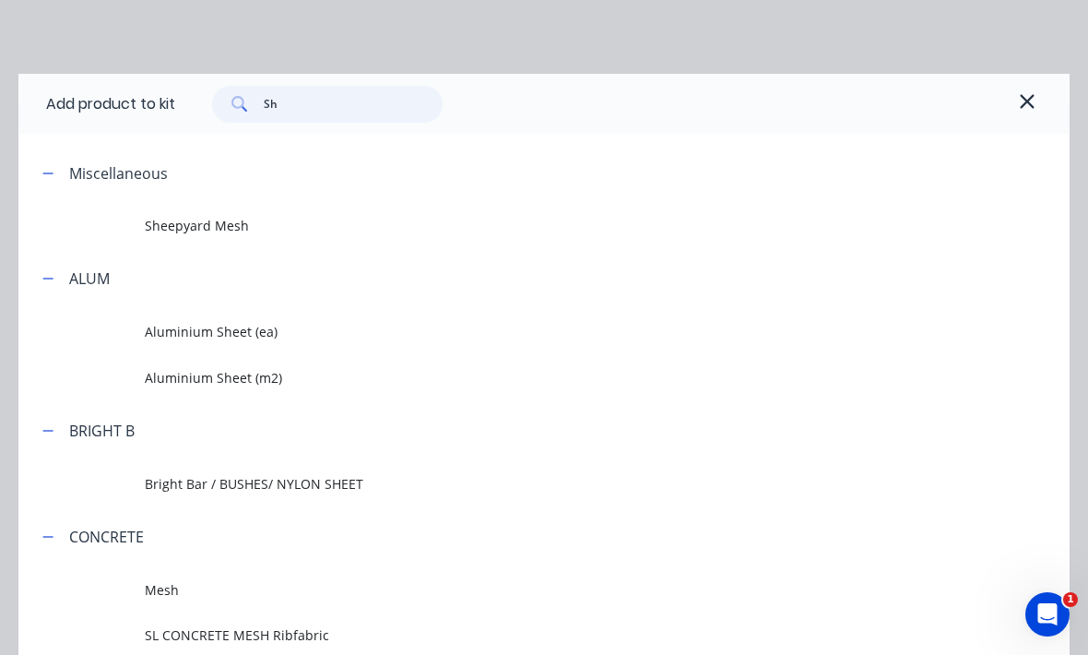
type input "Shp"
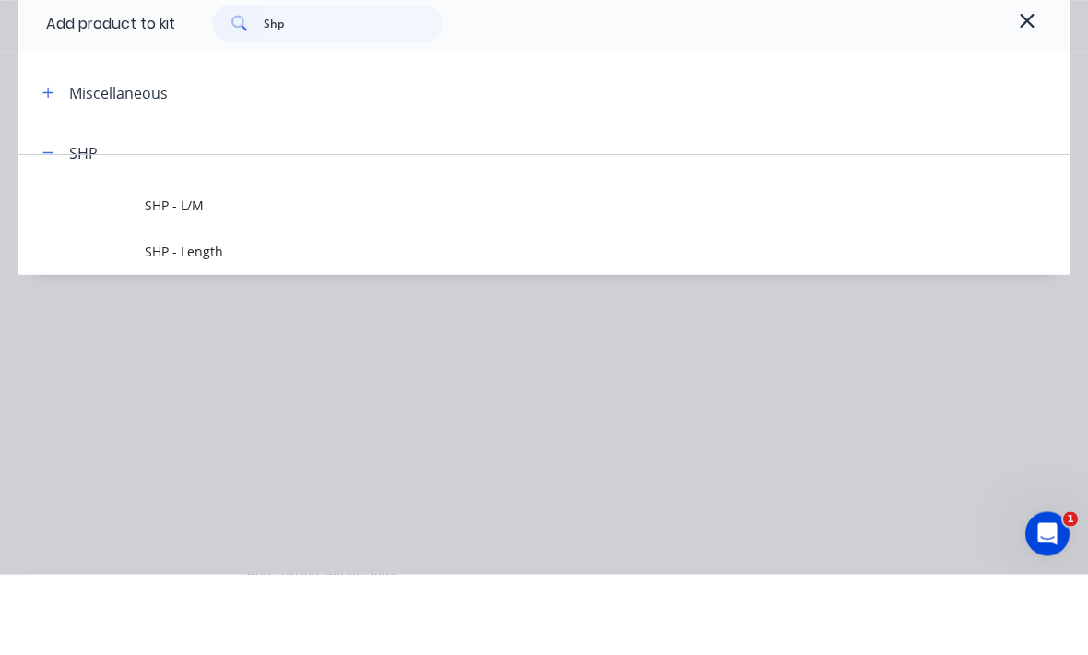
click at [388, 322] on span "SHP - Length" at bounding box center [515, 331] width 741 height 19
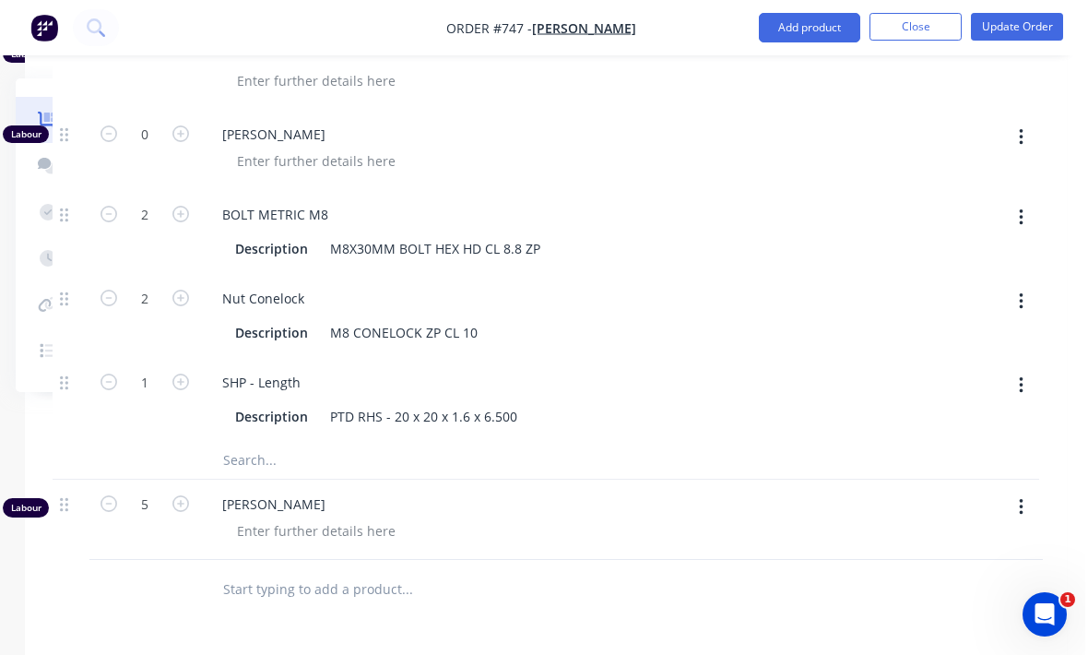
scroll to position [1240, 194]
click at [1028, 370] on button "button" at bounding box center [1024, 386] width 43 height 33
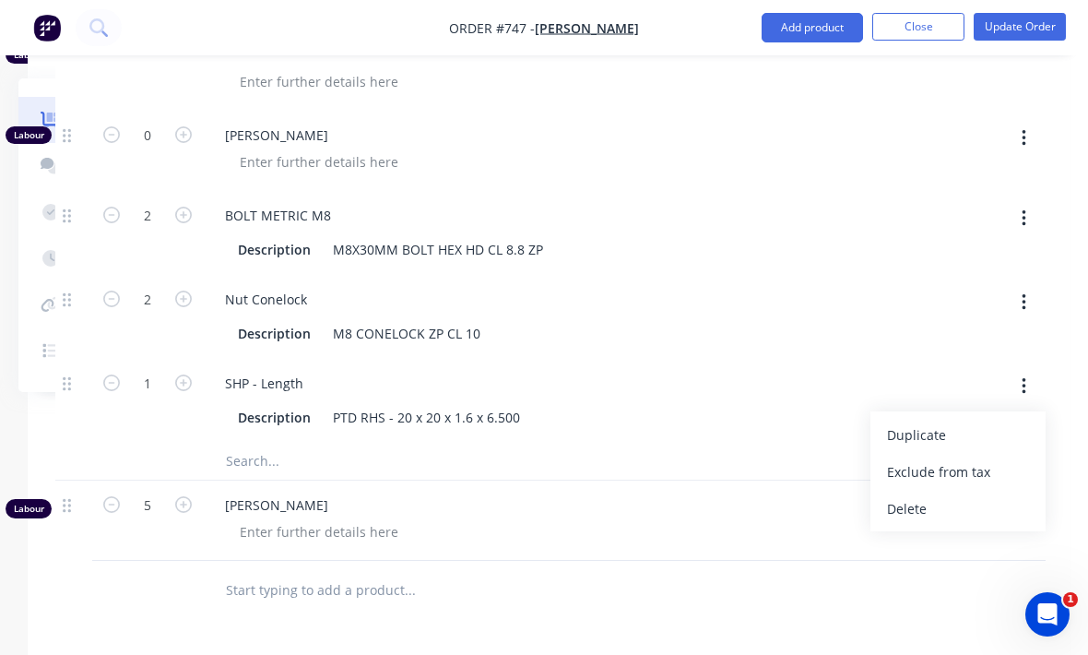
click at [1028, 370] on button "button" at bounding box center [1024, 386] width 43 height 33
click at [1020, 370] on button "button" at bounding box center [1024, 386] width 43 height 33
click at [986, 495] on div "Delete" at bounding box center [958, 508] width 142 height 27
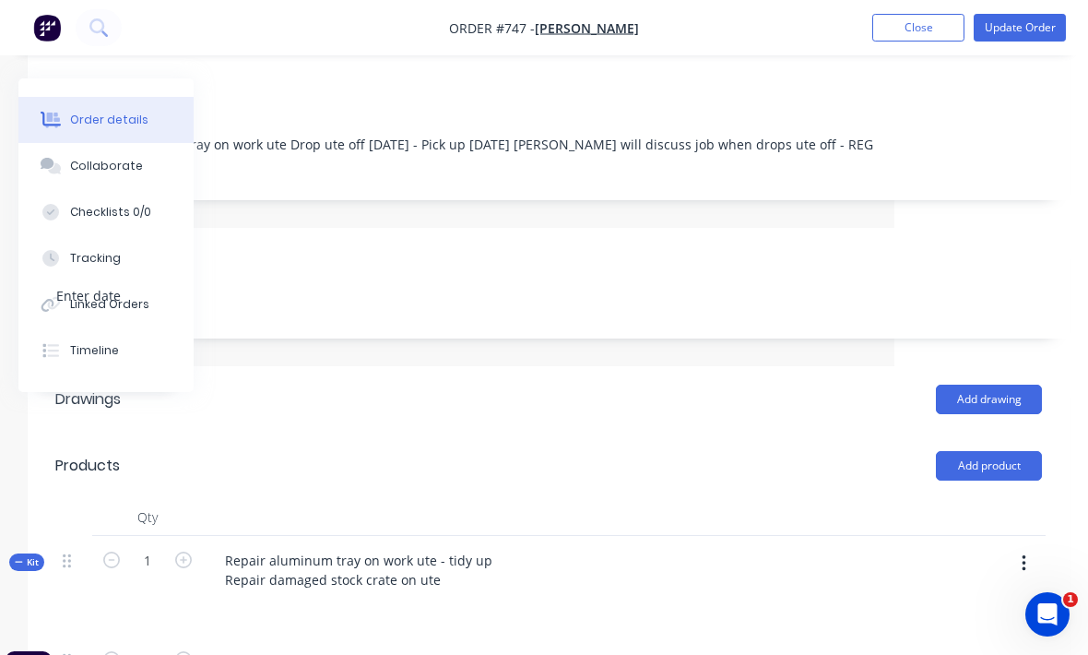
scroll to position [311, 194]
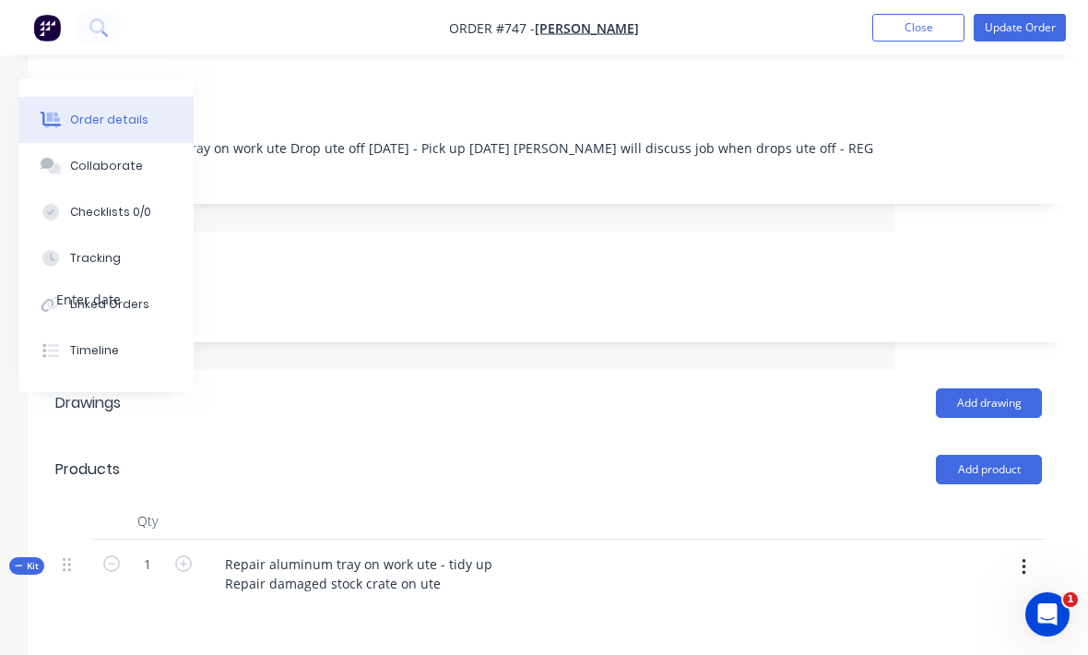
click at [1038, 551] on button "button" at bounding box center [1024, 567] width 43 height 33
click at [997, 602] on div "Add product to kit" at bounding box center [958, 615] width 142 height 27
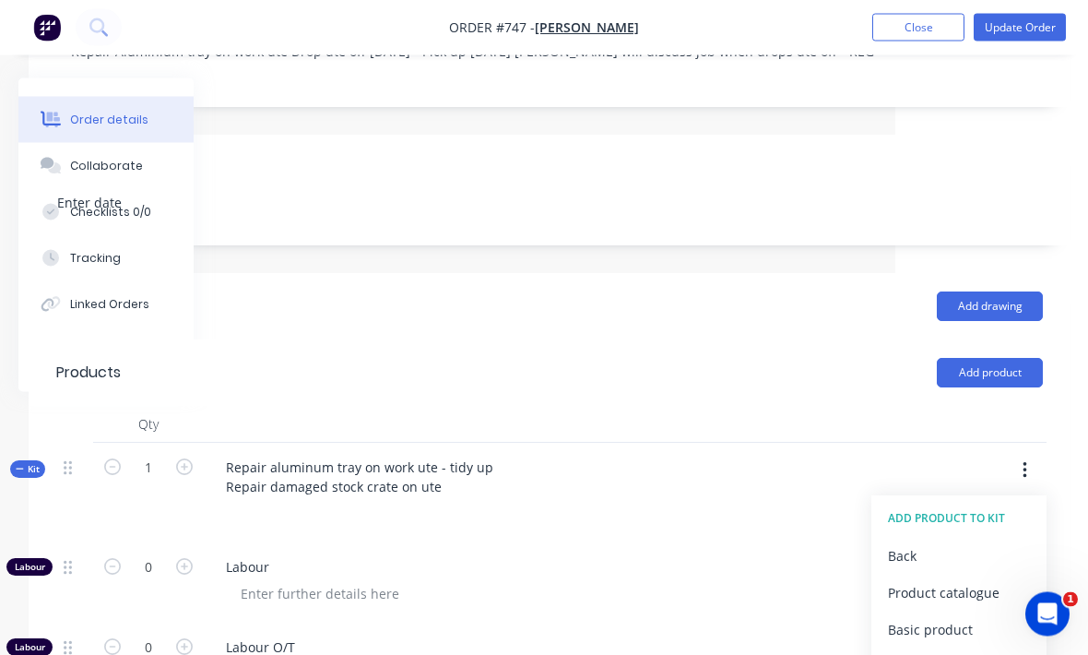
click at [972, 580] on div "Product catalogue" at bounding box center [959, 593] width 142 height 27
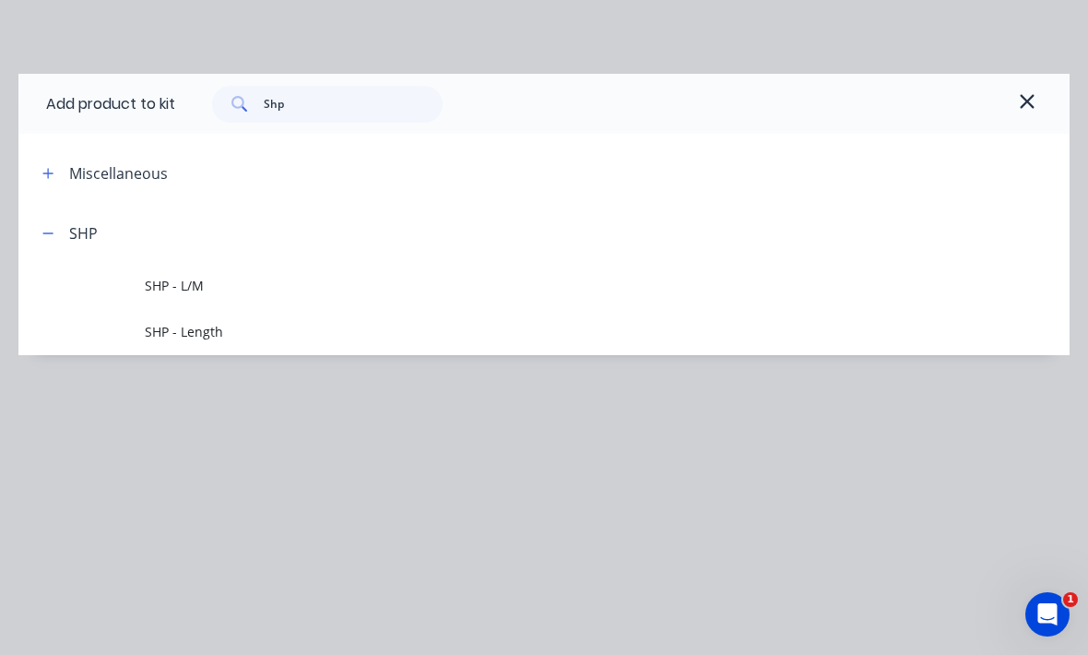
click at [326, 291] on span "SHP - L/M" at bounding box center [515, 285] width 741 height 19
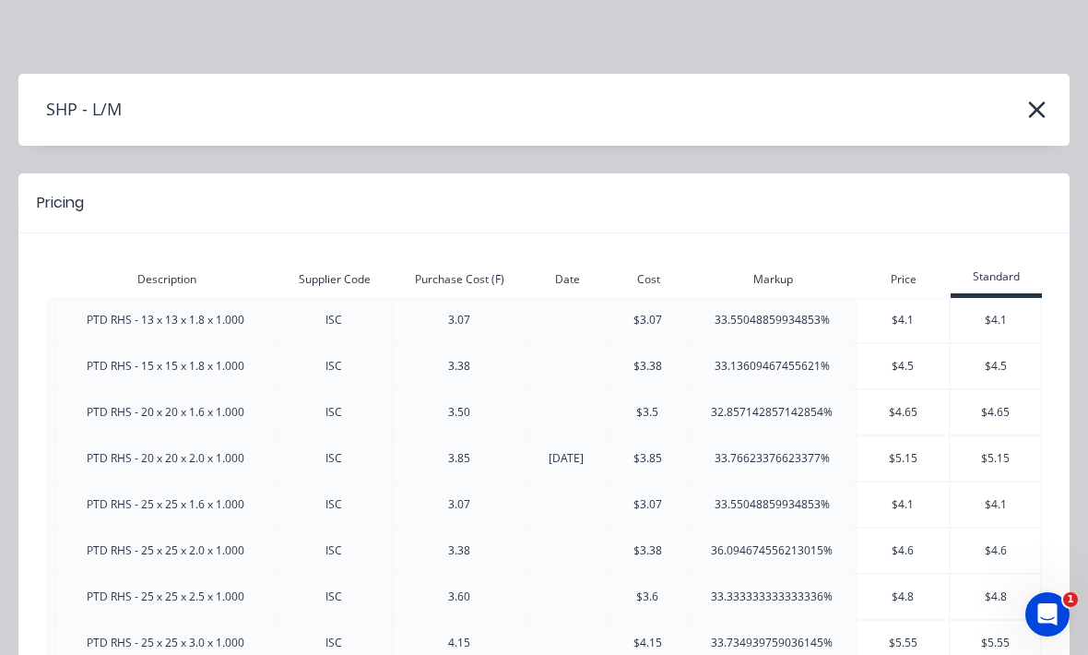
scroll to position [0, 278]
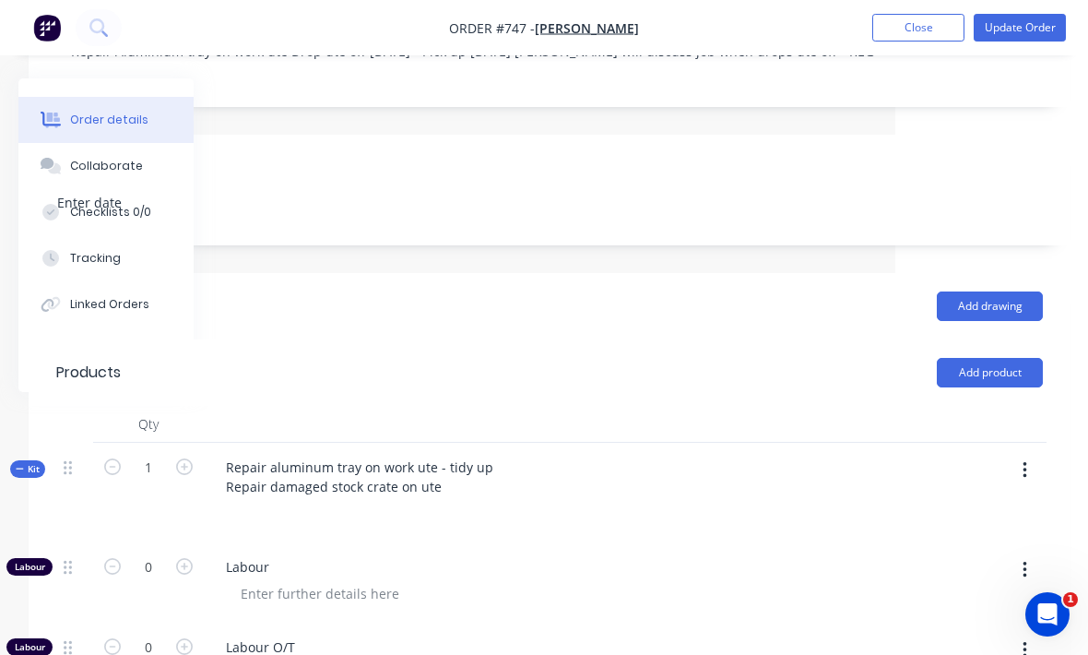
click at [1000, 452] on div at bounding box center [993, 493] width 15 height 100
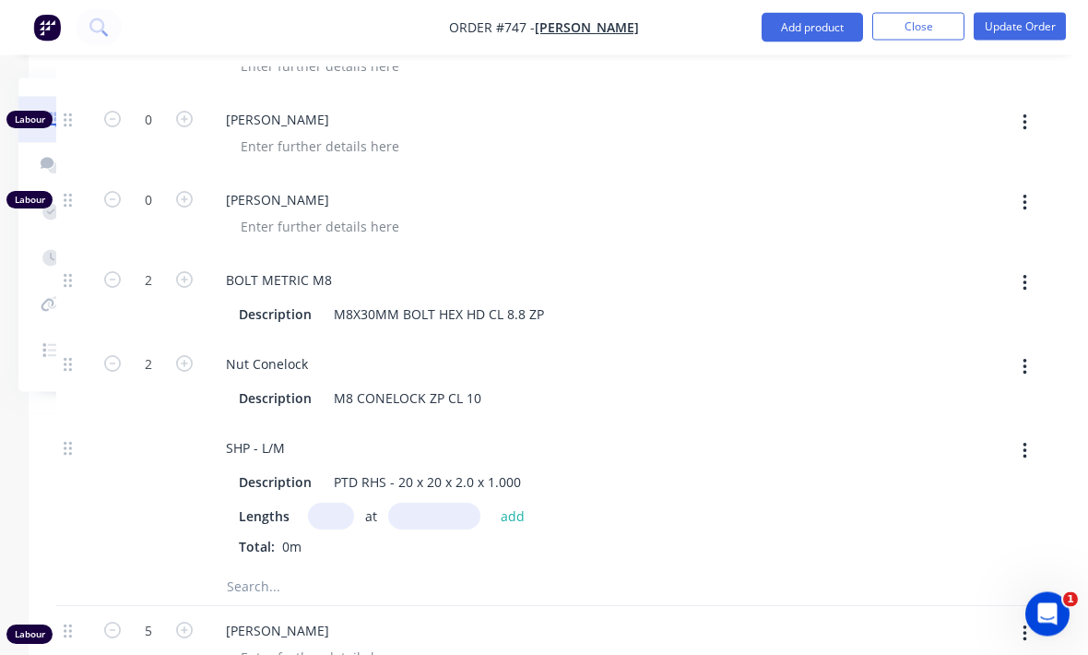
scroll to position [1194, 193]
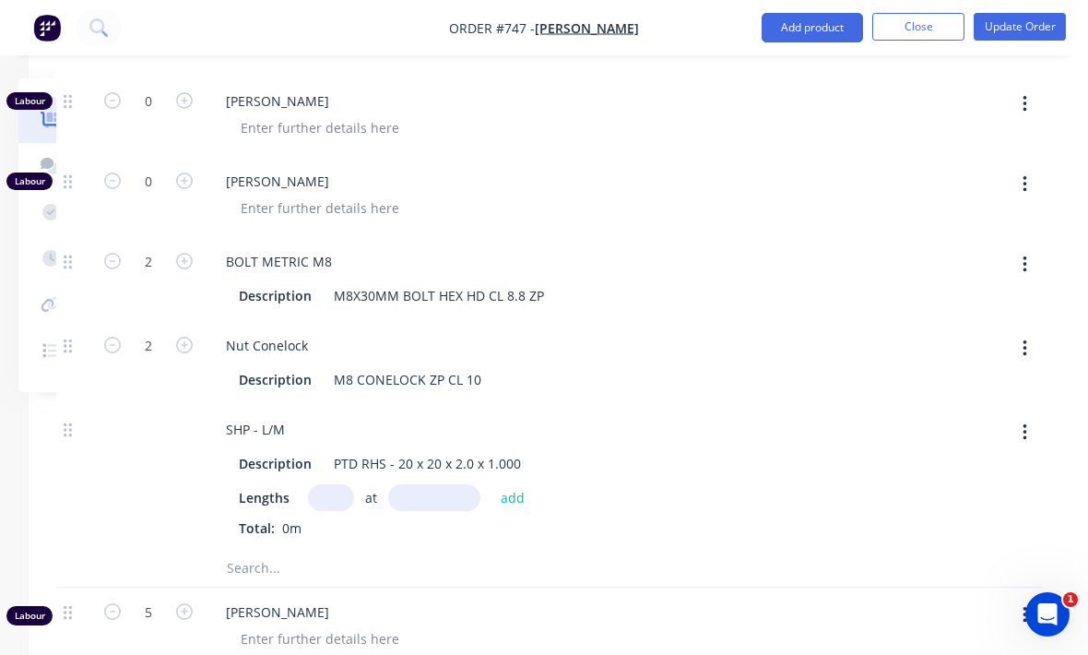
click at [335, 484] on input "text" at bounding box center [331, 497] width 46 height 27
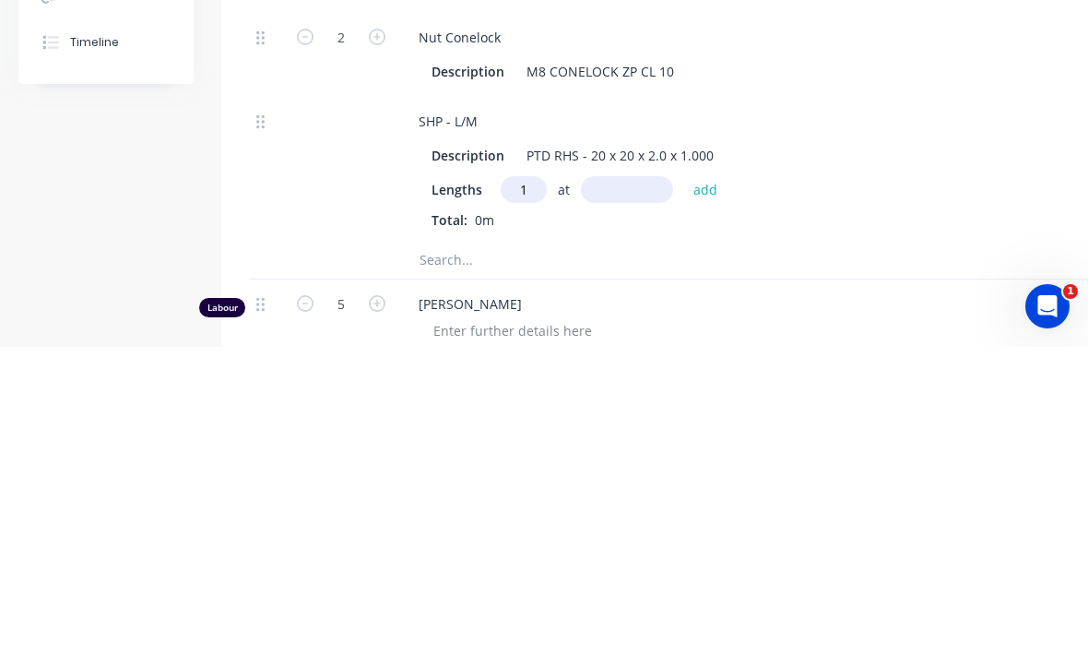
type input "1"
click at [627, 484] on input "text" at bounding box center [627, 497] width 92 height 27
type input "200"
click at [705, 484] on button "add" at bounding box center [705, 496] width 43 height 25
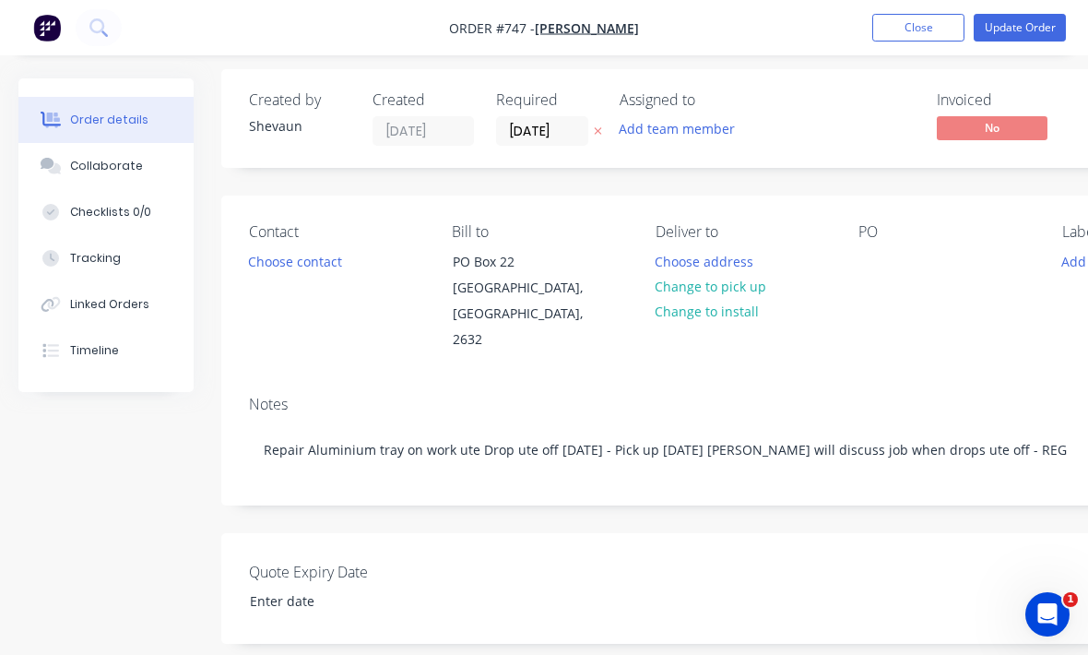
scroll to position [0, 0]
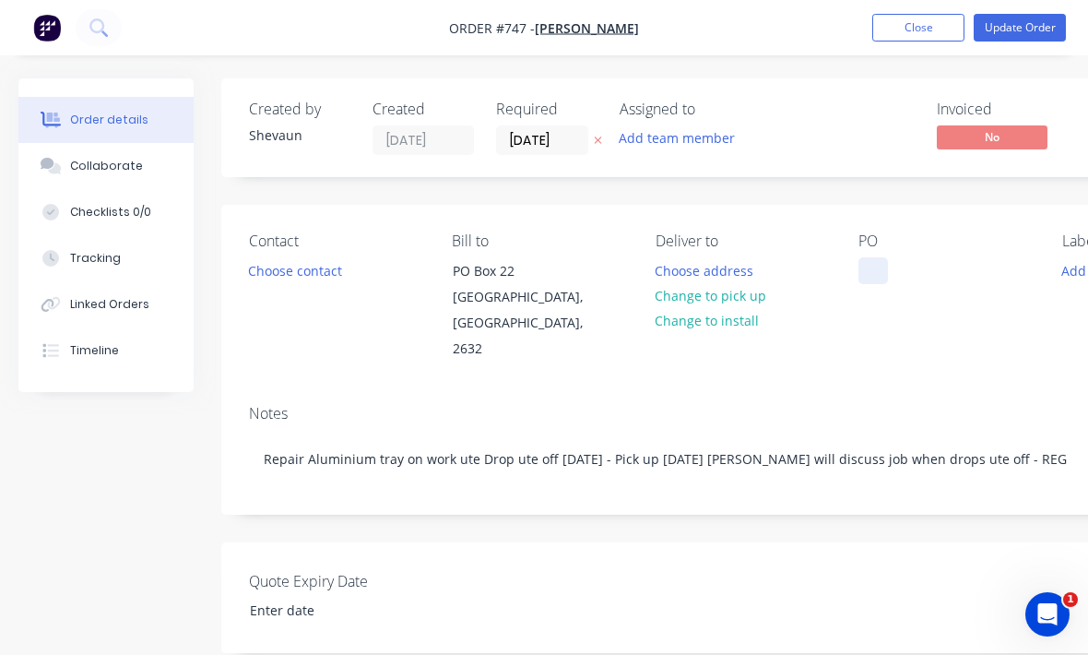
click at [860, 281] on div at bounding box center [874, 270] width 30 height 27
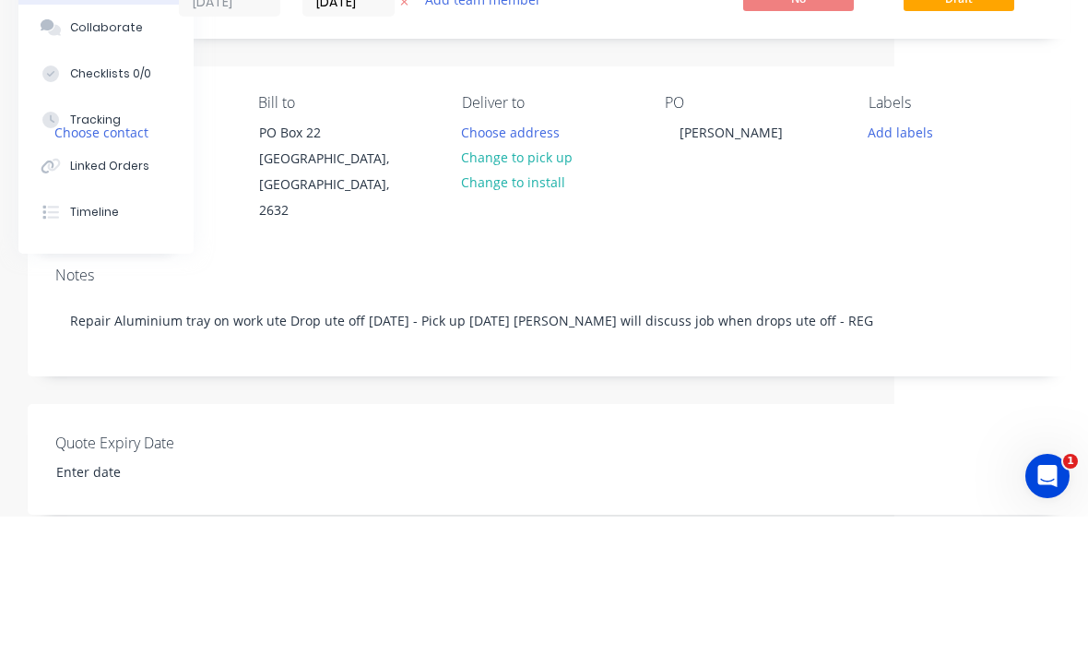
click at [810, 205] on div "Contact Choose contact [PERSON_NAME] to PO [GEOGRAPHIC_DATA] Deliver to Choose …" at bounding box center [549, 297] width 1042 height 185
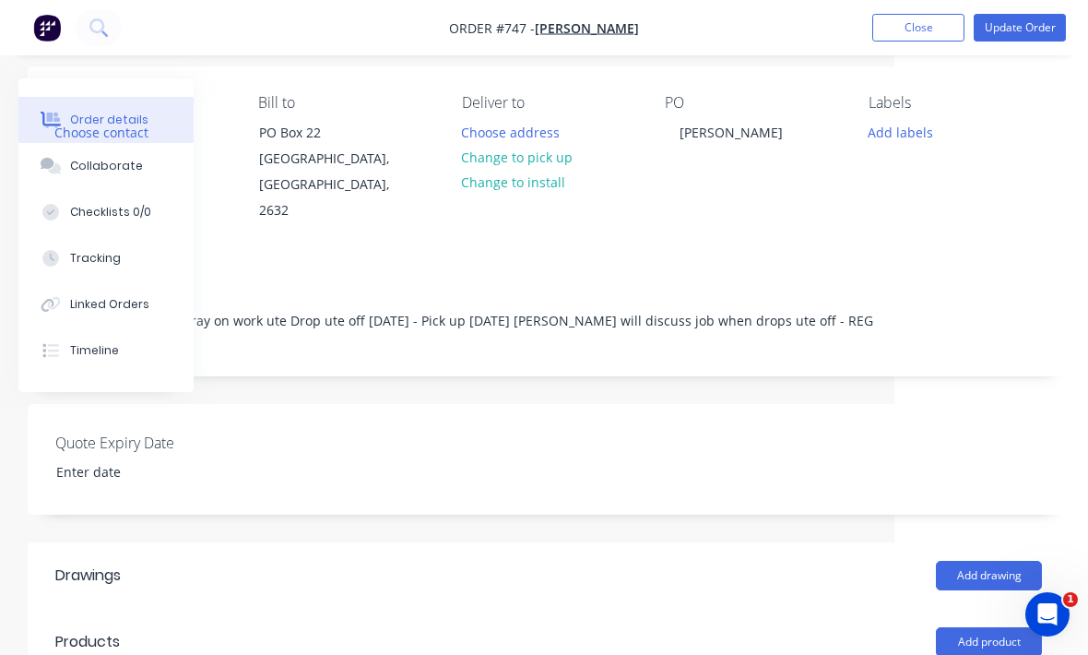
click at [1030, 30] on button "Update Order" at bounding box center [1020, 28] width 92 height 28
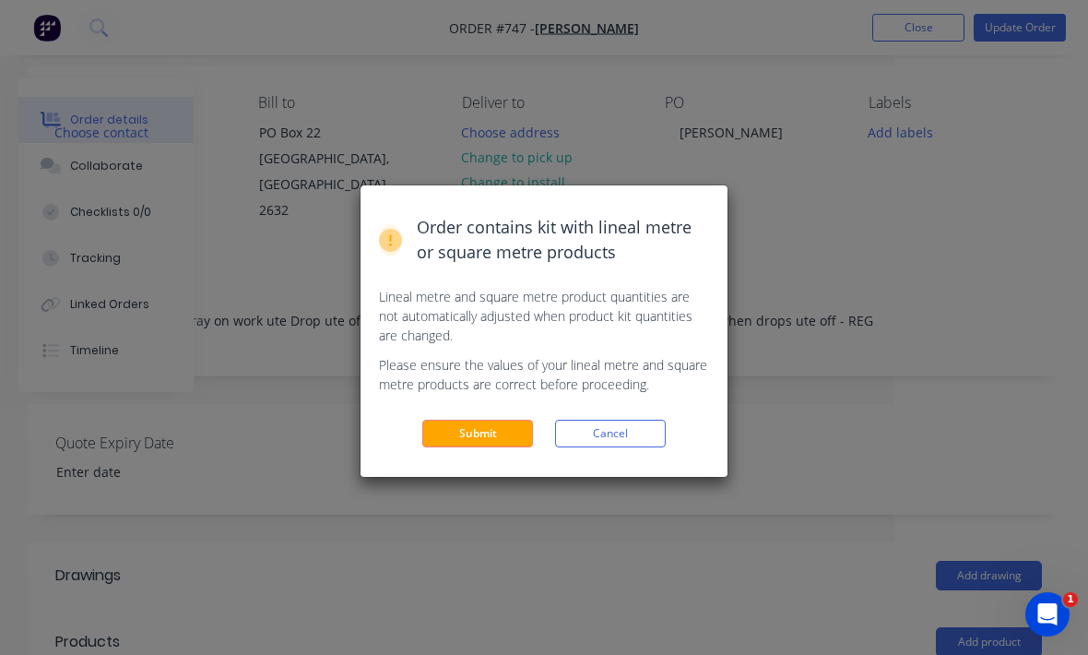
click at [481, 438] on button "Submit" at bounding box center [477, 434] width 111 height 28
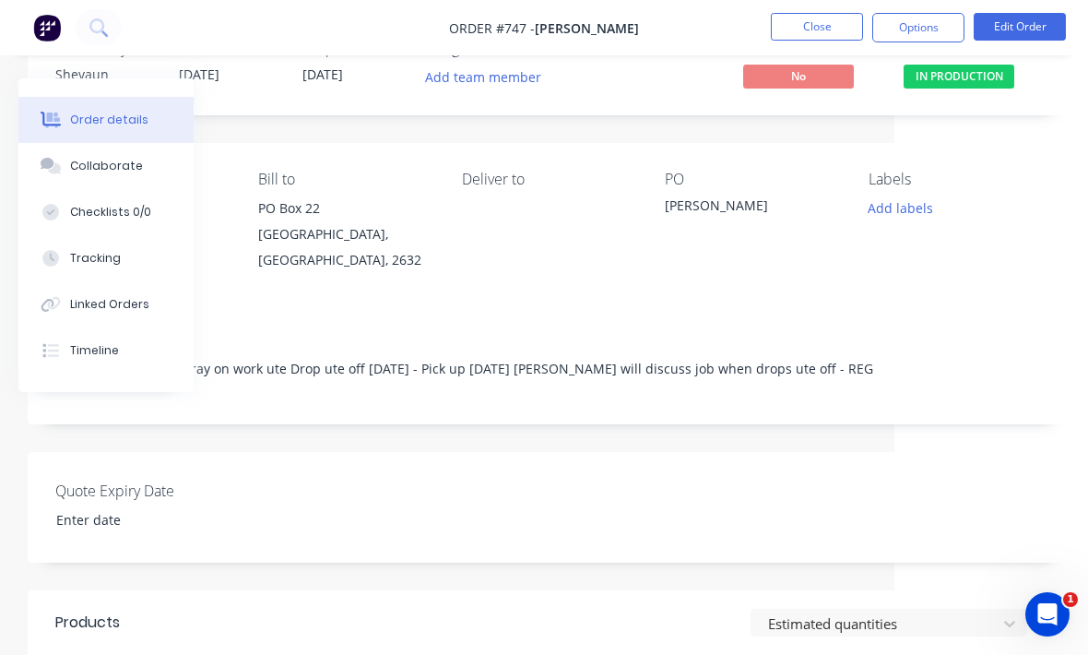
scroll to position [24, 0]
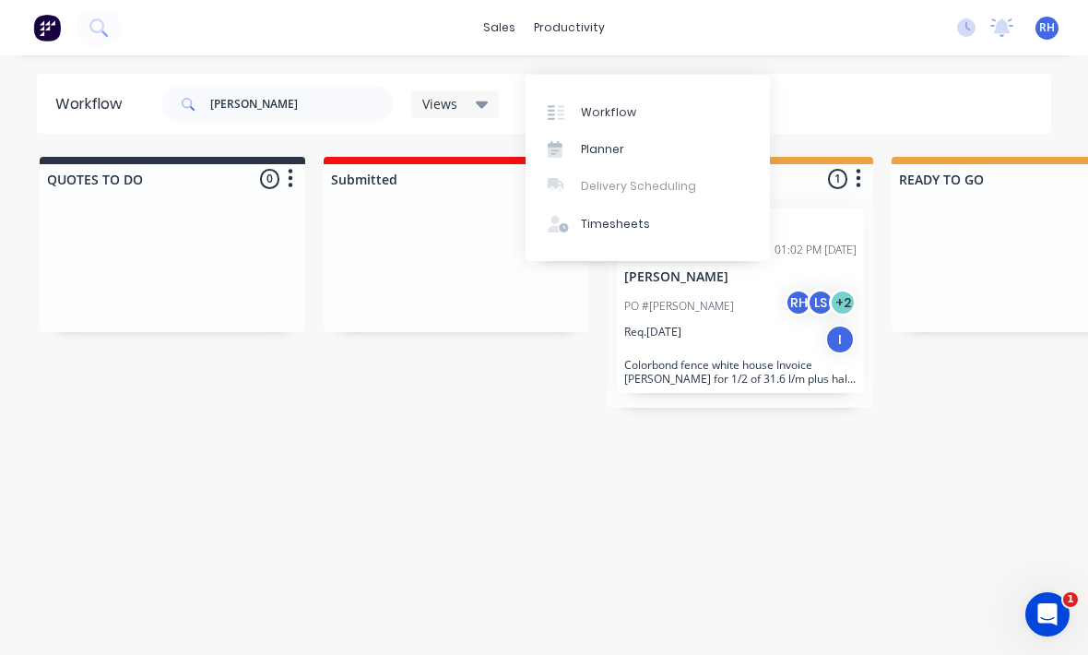
click at [662, 93] on link "Workflow" at bounding box center [648, 111] width 244 height 37
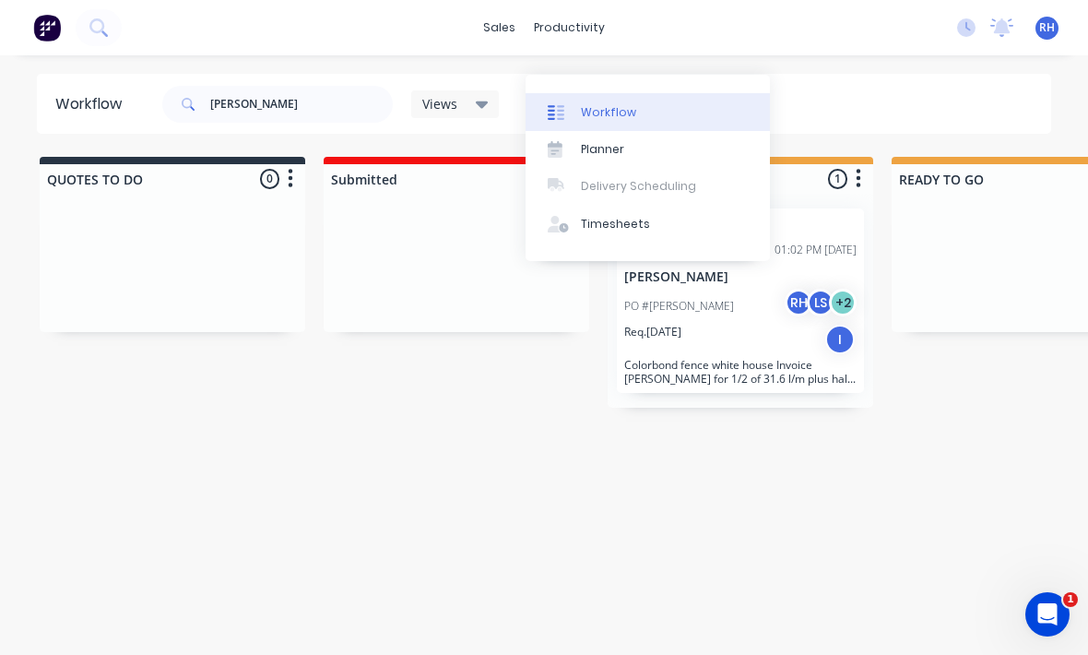
click at [651, 93] on link "Workflow" at bounding box center [648, 111] width 244 height 37
click at [754, 75] on div "Workflow Planner Delivery Scheduling Timesheets" at bounding box center [648, 168] width 244 height 186
click at [334, 90] on input "[PERSON_NAME]" at bounding box center [301, 104] width 183 height 37
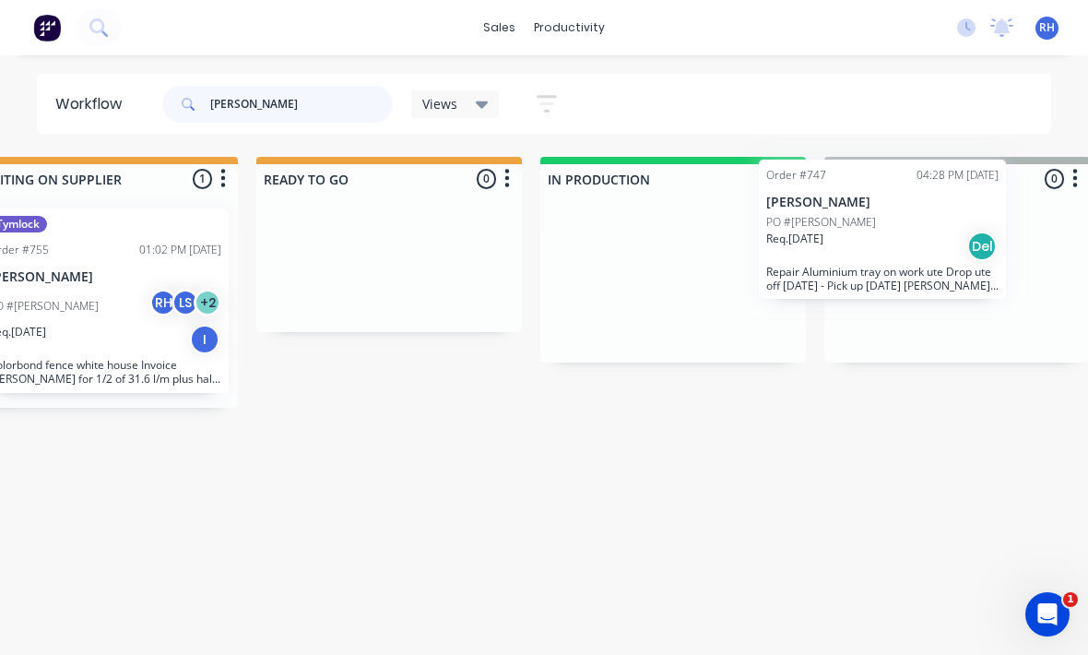
scroll to position [24, 658]
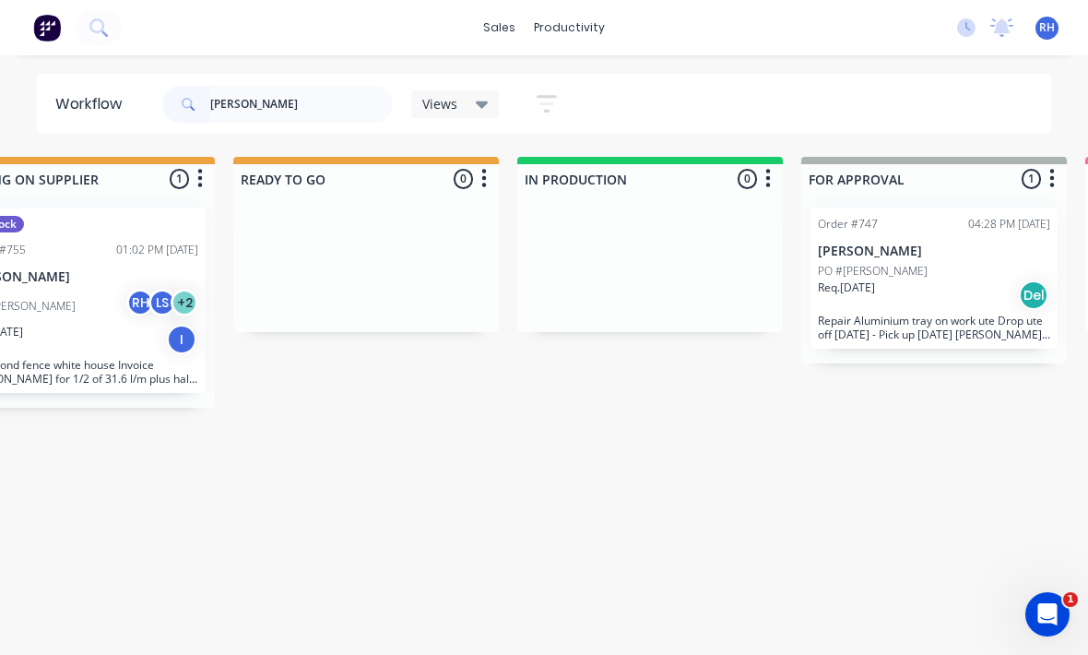
click at [800, 99] on div "[PERSON_NAME] Views Save new view None (Default) edit Active jobs edit Ready fo…" at bounding box center [606, 104] width 894 height 55
